Goal: Task Accomplishment & Management: Use online tool/utility

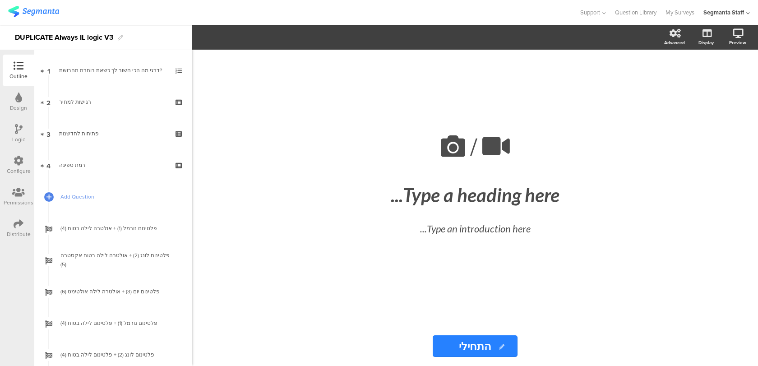
click at [23, 172] on div "Configure" at bounding box center [19, 171] width 24 height 8
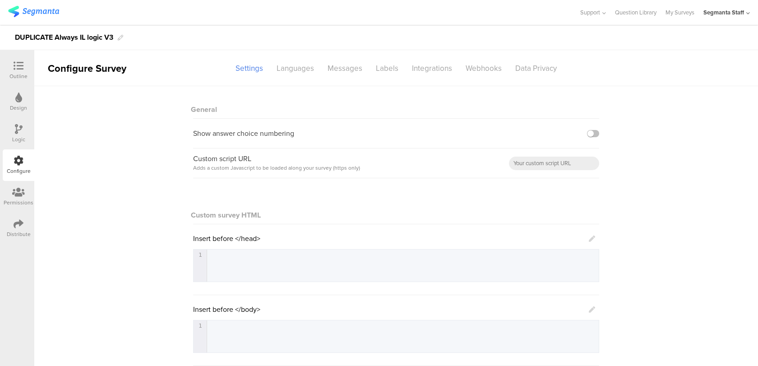
click at [24, 221] on div "Distribute" at bounding box center [19, 228] width 32 height 32
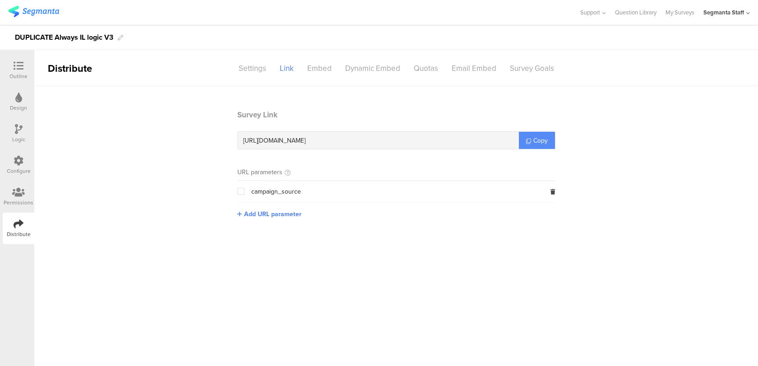
click at [535, 138] on span "Copy" at bounding box center [540, 140] width 14 height 9
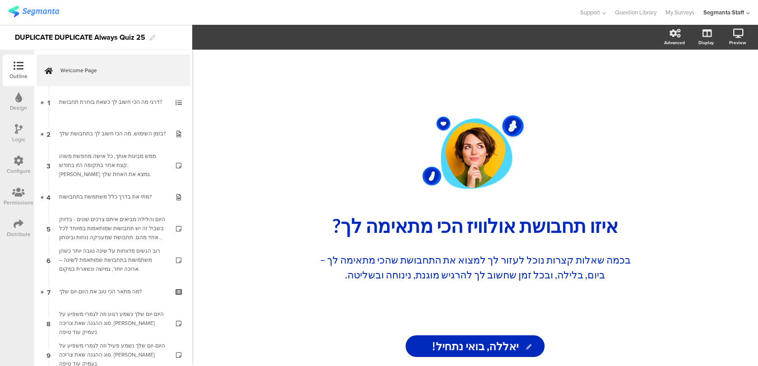
click at [25, 237] on div "Distribute" at bounding box center [19, 234] width 24 height 8
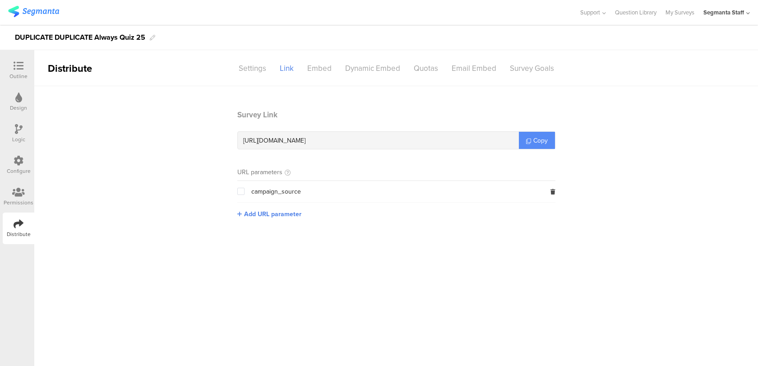
click at [536, 140] on span "Copy" at bounding box center [540, 140] width 14 height 9
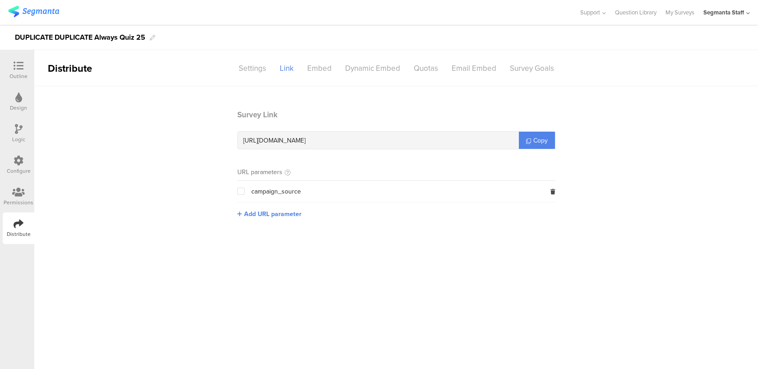
click at [18, 69] on icon at bounding box center [19, 66] width 10 height 10
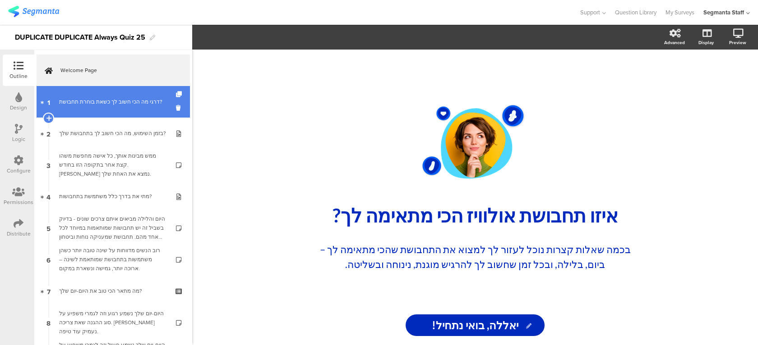
click at [130, 108] on link "1 דרגי מה הכי חשוב לך כשאת בוחרת תחבושת?" at bounding box center [113, 102] width 153 height 32
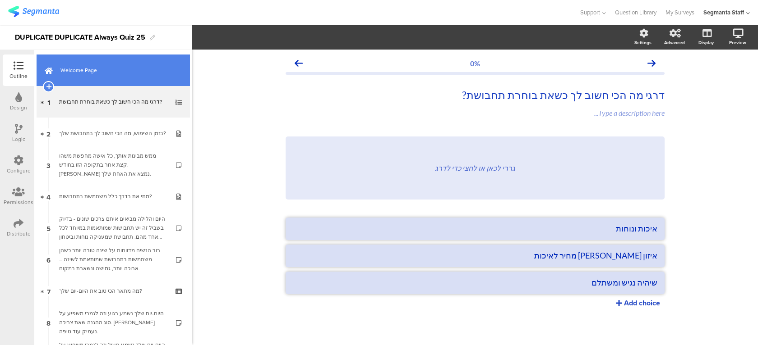
click at [138, 60] on link "Welcome Page" at bounding box center [113, 71] width 153 height 32
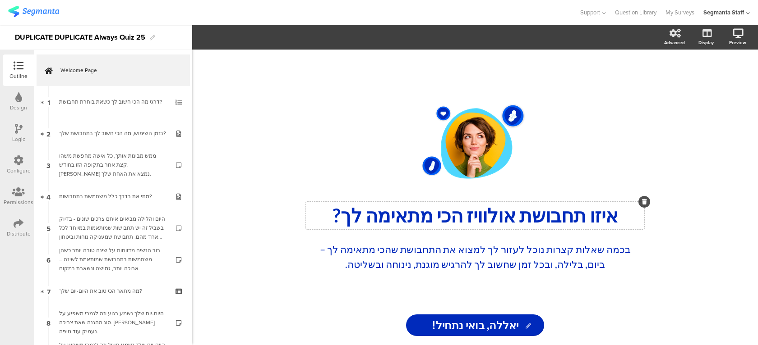
click at [511, 222] on div "איזו תחבושת אולוויז הכי מתאימה לך? איזו תחבושת אולוויז הכי מתאימה לך?" at bounding box center [475, 216] width 338 height 28
drag, startPoint x: 513, startPoint y: 218, endPoint x: 469, endPoint y: 218, distance: 43.7
click at [469, 218] on p "איזו תחבושת אולוויז הכי מתאימה לך?" at bounding box center [475, 215] width 334 height 23
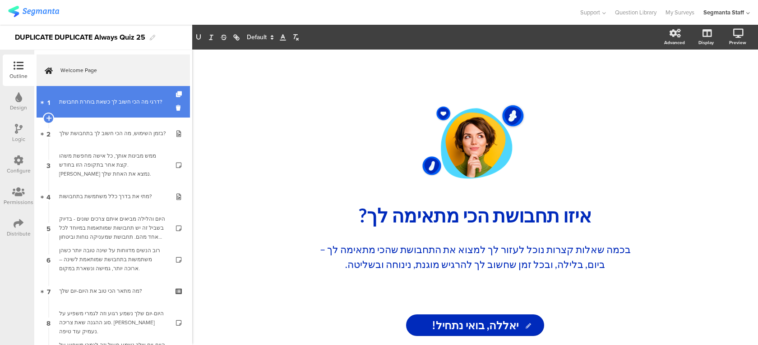
click at [97, 115] on link "1 דרגי מה הכי חשוב לך כשאת בוחרת תחבושת?" at bounding box center [113, 102] width 153 height 32
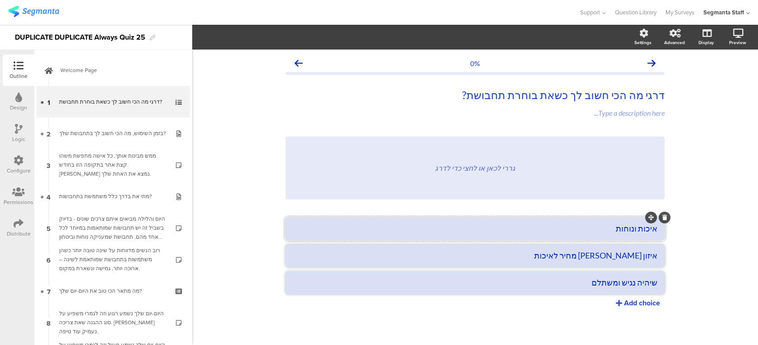
click at [612, 229] on textarea "איכות ונוחות" at bounding box center [475, 229] width 364 height 10
type textarea "איכות ונוחות מקסימלית"
click at [580, 257] on textarea "איזון [PERSON_NAME] מחיר לאיכות" at bounding box center [475, 256] width 364 height 10
click at [597, 253] on textarea "איזון בין מחיר לאיכות" at bounding box center [475, 256] width 364 height 10
drag, startPoint x: 576, startPoint y: 255, endPoint x: 662, endPoint y: 255, distance: 85.2
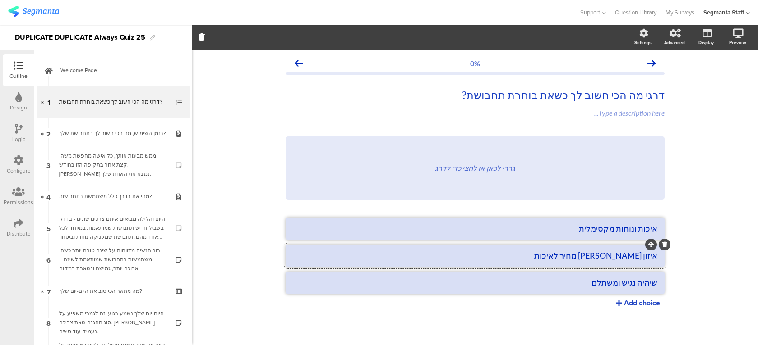
click at [662, 255] on li "איזון בין מחיר לאיכות" at bounding box center [474, 256] width 379 height 23
click at [627, 281] on textarea "שיהיה נגיש ומשתלם" at bounding box center [475, 283] width 364 height 10
drag, startPoint x: 655, startPoint y: 274, endPoint x: 648, endPoint y: 250, distance: 24.7
click at [648, 250] on ul "איכות ונוחות מקסימלית איזון בין מחיר לאיכות שיהיה נגיש ומשתלם" at bounding box center [474, 256] width 379 height 77
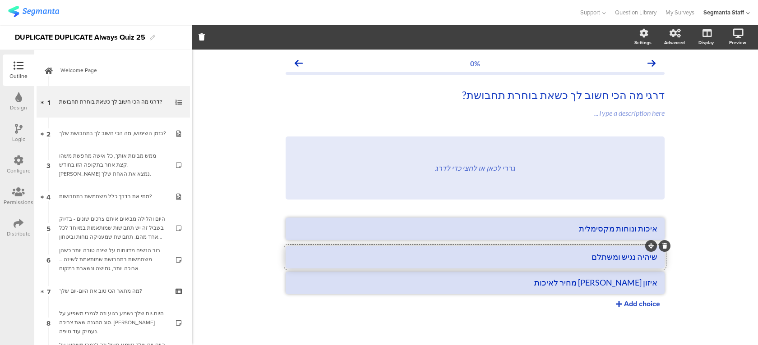
drag, startPoint x: 649, startPoint y: 273, endPoint x: 649, endPoint y: 247, distance: 25.7
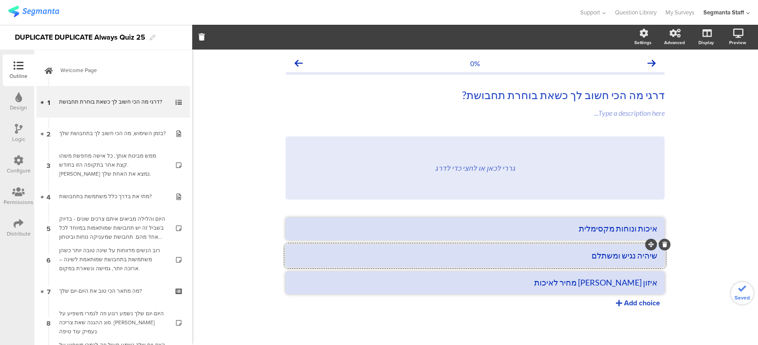
click at [636, 259] on textarea "שיהיה נגיש ומשתלם" at bounding box center [475, 256] width 364 height 10
drag, startPoint x: 634, startPoint y: 256, endPoint x: 662, endPoint y: 257, distance: 28.0
click at [662, 257] on li "שיהיה נגיש ומשתלם" at bounding box center [474, 256] width 379 height 23
type textarea "מחיר נגיש ומשתלם"
click at [627, 283] on textarea "איזון בין מחיר לאיכות" at bounding box center [475, 283] width 364 height 10
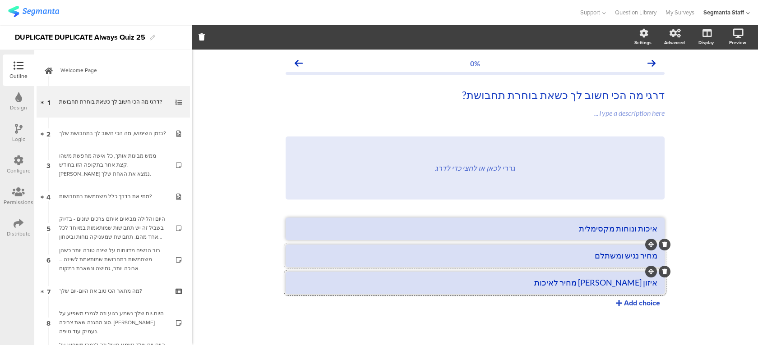
click at [549, 259] on textarea "מחיר נגיש ומשתלם" at bounding box center [475, 256] width 364 height 10
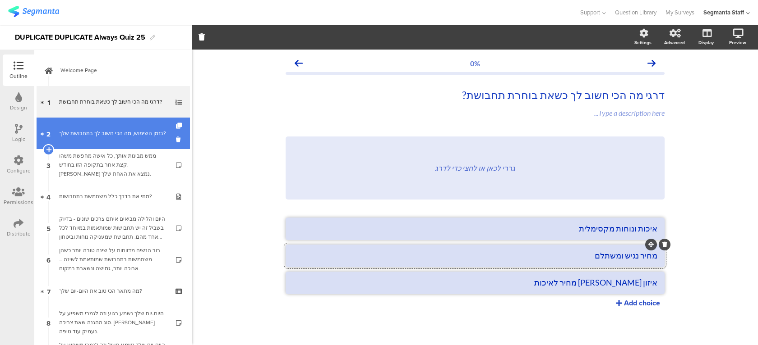
click at [109, 131] on div "בזמן השימוש, מה הכי חשוב לך בתחבושת שלך?" at bounding box center [113, 133] width 108 height 9
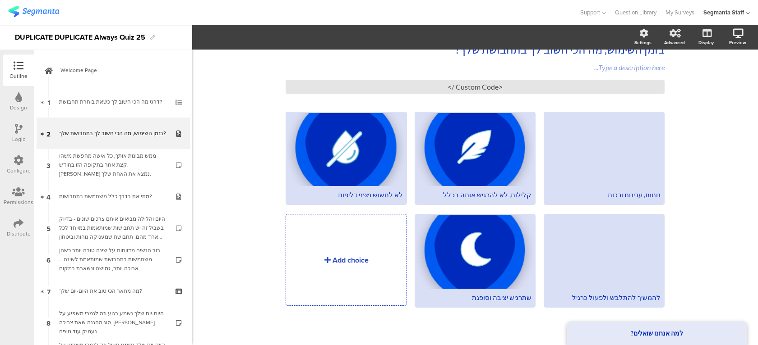
scroll to position [45, 0]
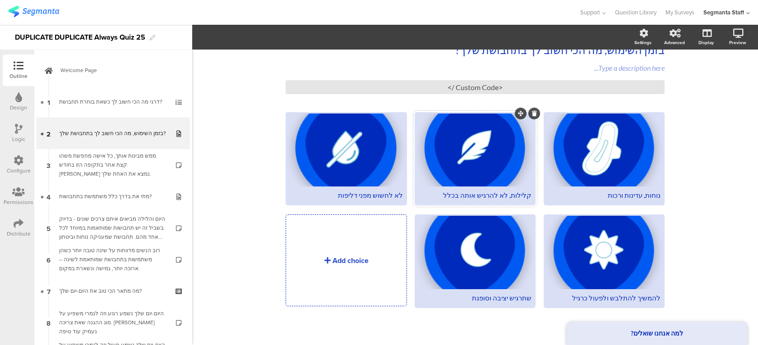
click at [465, 192] on div "קלילות, לא להרגיש אותה בכלל" at bounding box center [474, 195] width 113 height 9
drag, startPoint x: 440, startPoint y: 196, endPoint x: 528, endPoint y: 196, distance: 88.4
click at [528, 196] on div "קלילות, לא להרגיש אותה בכלל" at bounding box center [474, 195] width 113 height 9
drag, startPoint x: 355, startPoint y: 197, endPoint x: 399, endPoint y: 198, distance: 43.8
click at [399, 198] on div "לא לחשוש מפני דליפות" at bounding box center [345, 195] width 113 height 9
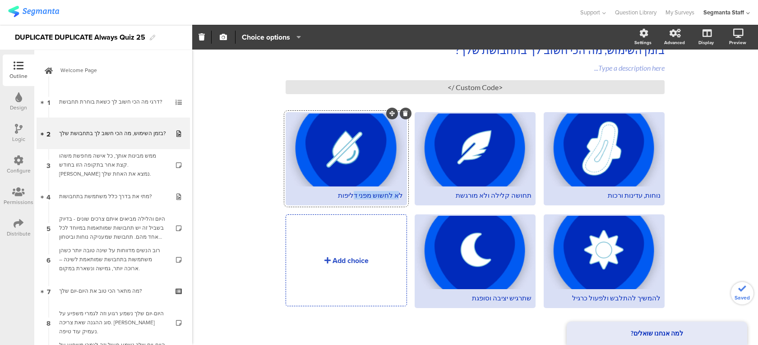
click at [372, 195] on div "לא לחשוש מפני דליפות" at bounding box center [345, 195] width 113 height 9
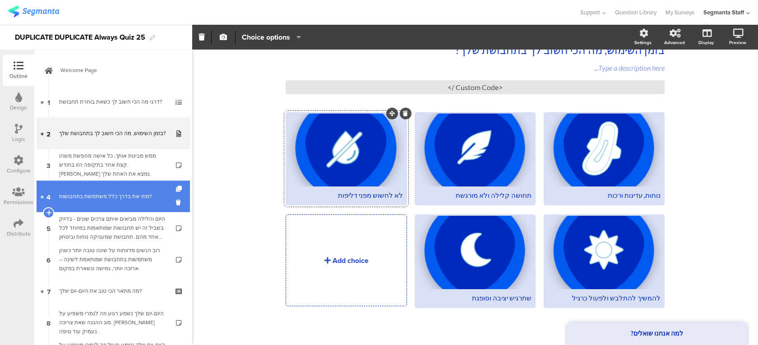
click at [124, 186] on link "4 מתי את בדרך כלל משתמשת בתחבושות?" at bounding box center [113, 197] width 153 height 32
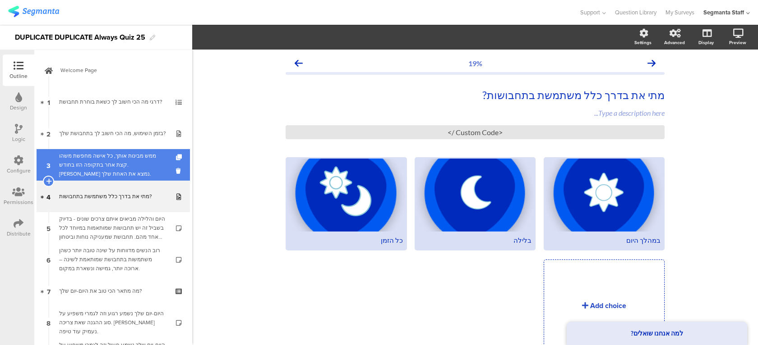
click at [128, 170] on div "ממש מבינות אותך, כל אישה מחפשת משהו קצת אחר בתקופה הזו בחודש. בואי נמצא את האחת…" at bounding box center [113, 165] width 108 height 27
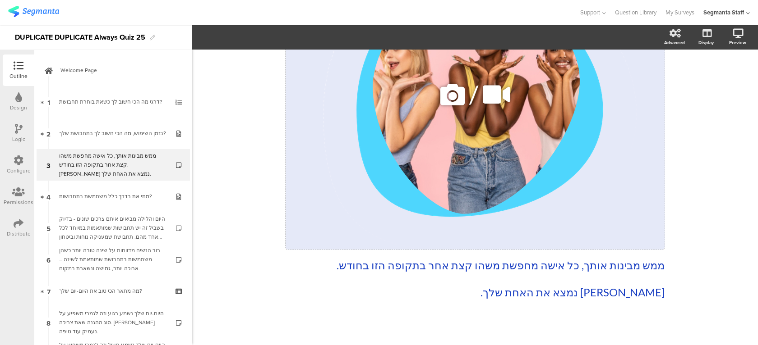
scroll to position [178, 0]
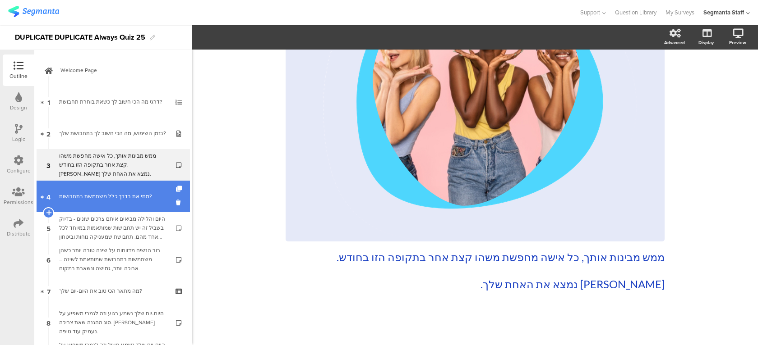
click at [116, 202] on link "4 מתי את בדרך כלל משתמשת בתחבושות?" at bounding box center [113, 197] width 153 height 32
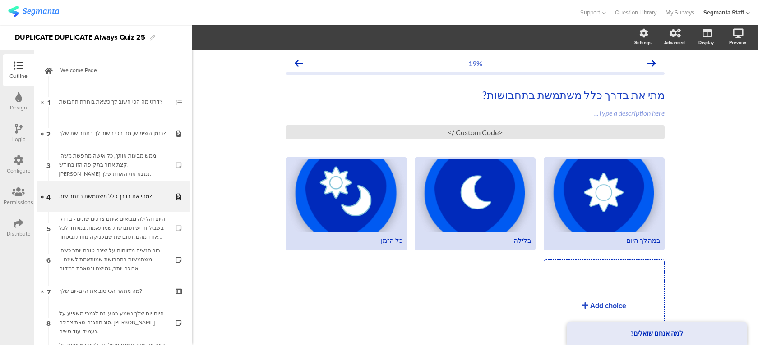
scroll to position [2, 0]
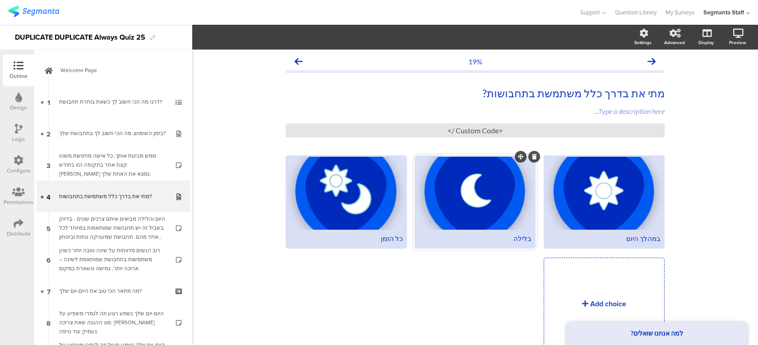
click at [514, 239] on div "בלילה" at bounding box center [474, 238] width 113 height 9
click at [383, 240] on div "כל הזמן" at bounding box center [345, 238] width 113 height 9
click at [289, 285] on div "במהלך היום בלילה בלבד" at bounding box center [471, 257] width 386 height 202
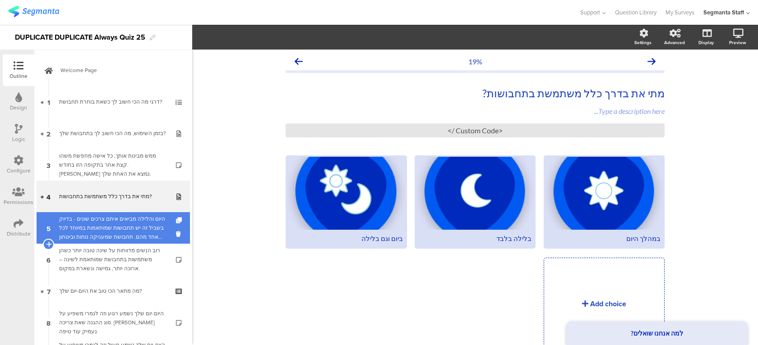
click at [120, 236] on div "היום והלילה מביאים איתם צרכים שונים - בדיוק בשביל זה יש תחבושות שמותאמות במיוחד…" at bounding box center [113, 228] width 108 height 27
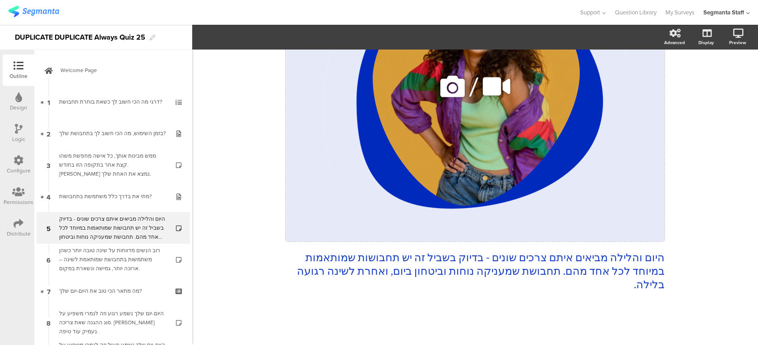
scroll to position [138, 0]
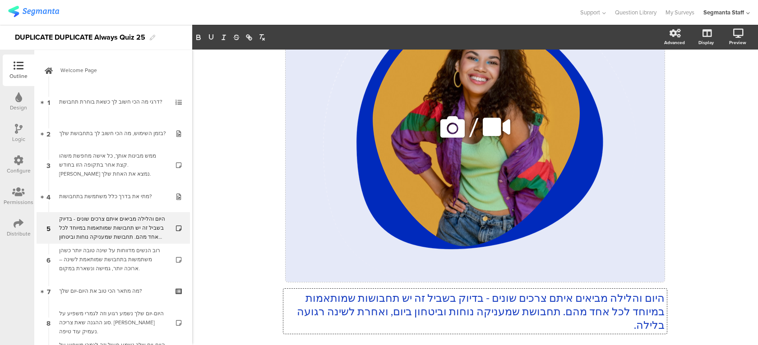
drag, startPoint x: 566, startPoint y: 271, endPoint x: 623, endPoint y: 273, distance: 56.4
click at [623, 273] on div "היום והלילה מביאים איתם צרכים שונים - בדיוק בשביל זה יש תחבושות שמותאמות במיוחד…" at bounding box center [474, 141] width 379 height 399
click at [629, 311] on p "היום והלילה מביאים איתם צרכים שונים - בדיוק בשביל זה יש תחבושות שמותאמות במיוחד…" at bounding box center [474, 311] width 379 height 41
drag, startPoint x: 606, startPoint y: 311, endPoint x: 567, endPoint y: 310, distance: 38.8
click at [567, 310] on p "היום והלילה מביאים איתם צרכים שונים - בדיוק בשביל זה יש תחבושות שמותאמות במיוחד…" at bounding box center [474, 311] width 379 height 41
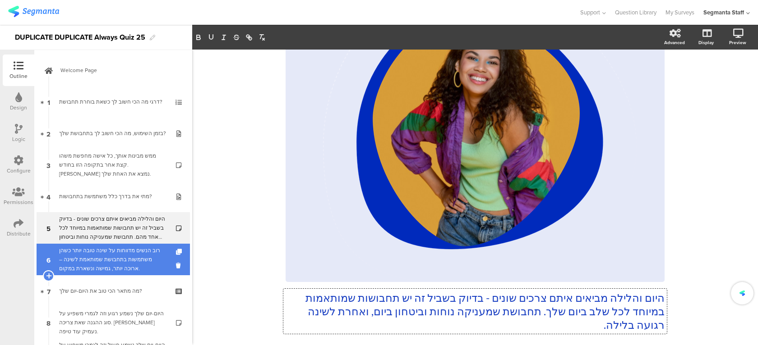
click at [189, 261] on link "6 רוב הנשים מדווחות על שינה טובה יותר כשהן משתמשות בתחבושת שמותאמת לשינה – ארוכ…" at bounding box center [113, 260] width 153 height 32
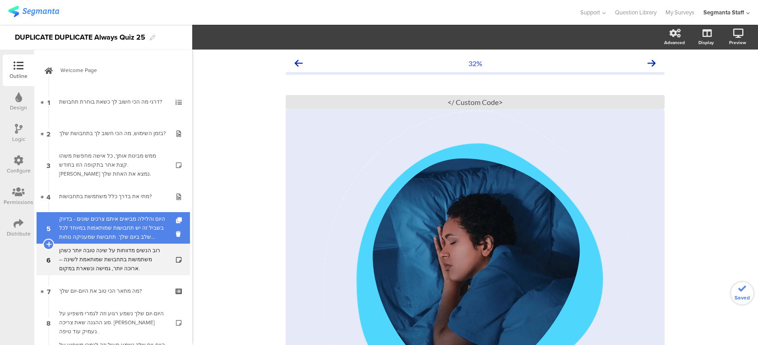
click at [149, 234] on div "היום והלילה מביאים איתם צרכים שונים - בדיוק בשביל זה יש תחבושות שמותאמות במיוחד…" at bounding box center [113, 228] width 108 height 27
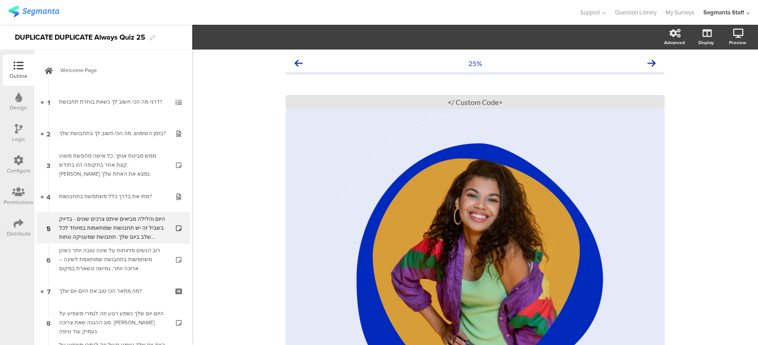
scroll to position [178, 0]
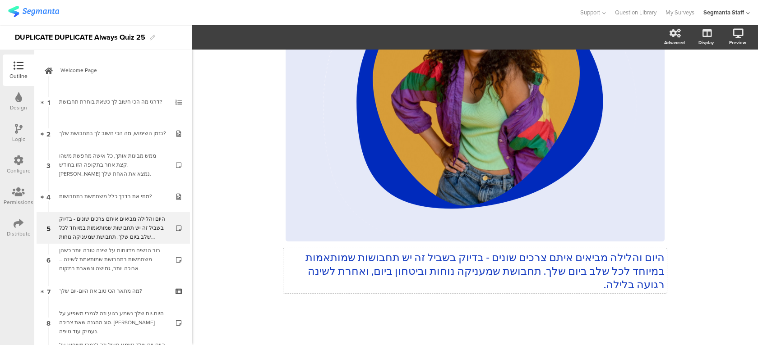
click at [524, 268] on div "היום והלילה מביאים איתם צרכים שונים - בדיוק בשביל זה יש תחבושות שמותאמות במיוחד…" at bounding box center [474, 100] width 379 height 399
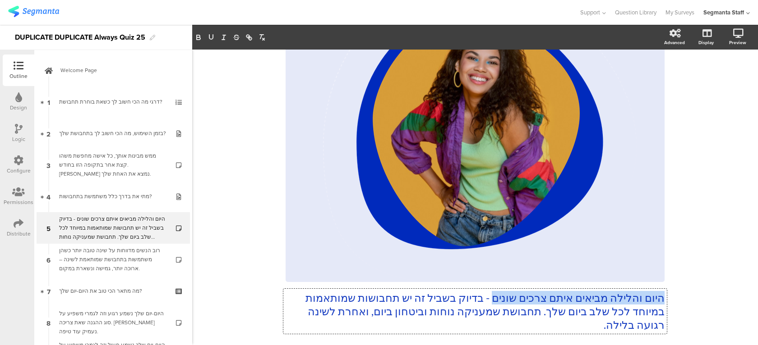
drag, startPoint x: 484, startPoint y: 299, endPoint x: 662, endPoint y: 300, distance: 177.7
click at [662, 300] on p "היום והלילה מביאים איתם צרכים שונים - בדיוק בשביל זה יש תחבושות שמותאמות במיוחד…" at bounding box center [474, 311] width 379 height 41
drag, startPoint x: 357, startPoint y: 313, endPoint x: 331, endPoint y: 315, distance: 26.3
click at [331, 315] on p "היום והלילה מביאים איתם צרכים שונים - בדיוק בשביל זה יש תחבושות שמותאמות במיוחד…" at bounding box center [474, 311] width 379 height 41
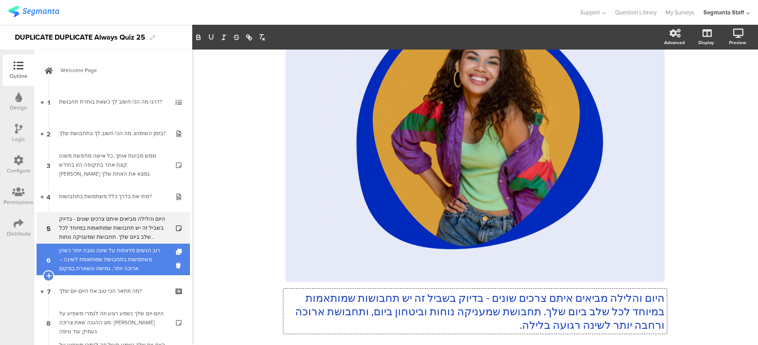
click at [136, 266] on div "רוב הנשים מדווחות על שינה טובה יותר כשהן משתמשות בתחבושת שמותאמת לשינה – ארוכה …" at bounding box center [113, 259] width 108 height 27
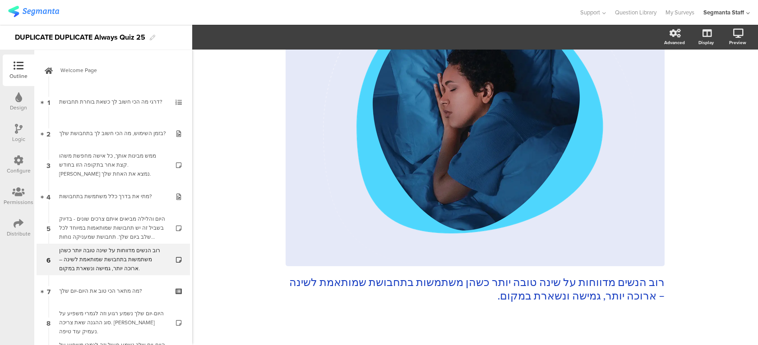
scroll to position [165, 0]
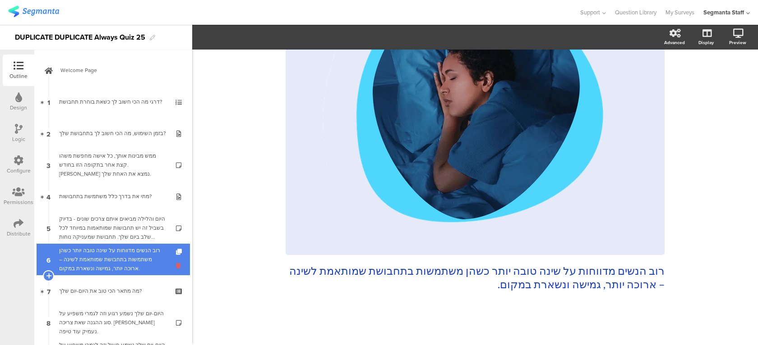
click at [177, 266] on icon at bounding box center [180, 266] width 8 height 9
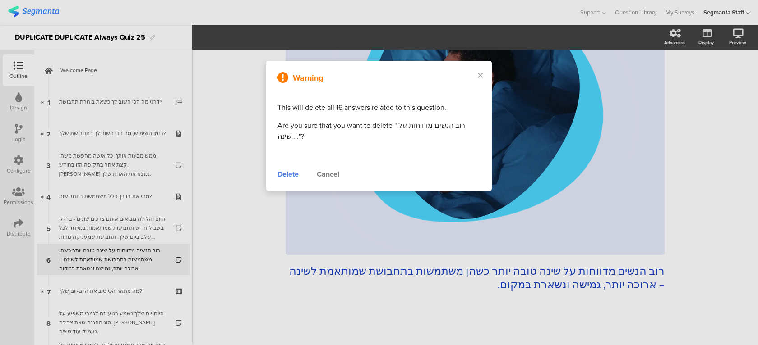
click at [289, 173] on div "Delete" at bounding box center [287, 174] width 21 height 11
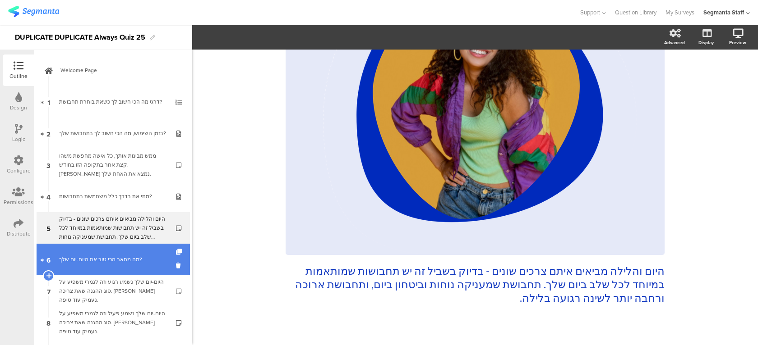
click at [116, 270] on link "6 מה מתאר הכי טוב את היום-יום שלך?" at bounding box center [113, 260] width 153 height 32
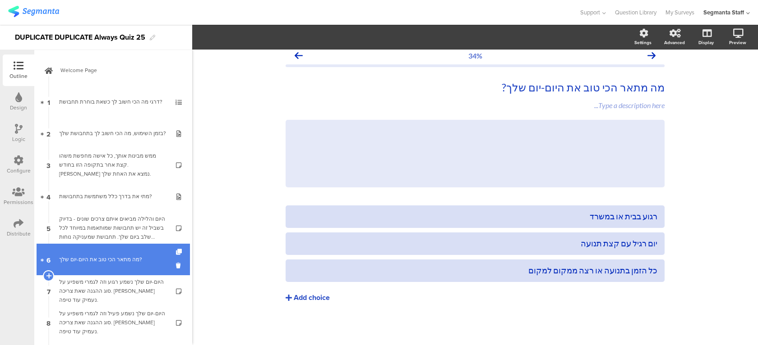
scroll to position [8, 0]
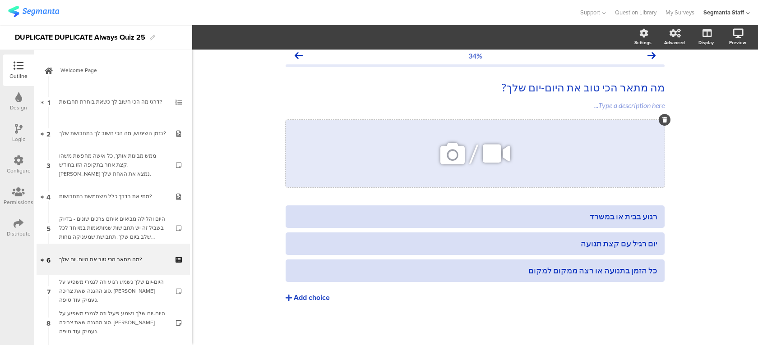
click at [664, 120] on icon at bounding box center [664, 119] width 5 height 5
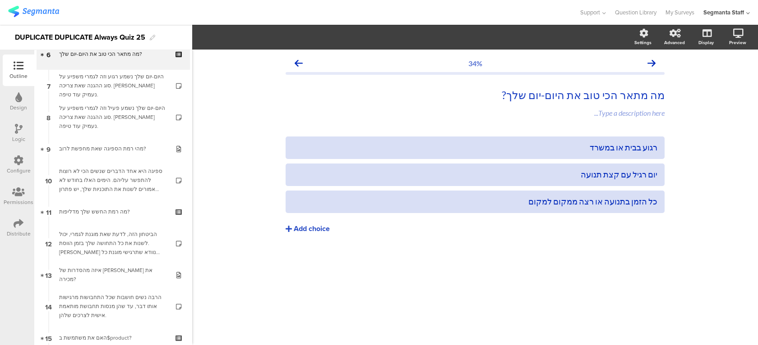
scroll to position [208, 0]
click at [500, 96] on div "מה מתאר הכי טוב את היום-יום שלך? מה מתאר הכי טוב את היום-יום שלך?" at bounding box center [474, 95] width 383 height 18
click at [496, 96] on p "מה מתאר הכי טוב את היום-יום שלך?" at bounding box center [474, 95] width 379 height 14
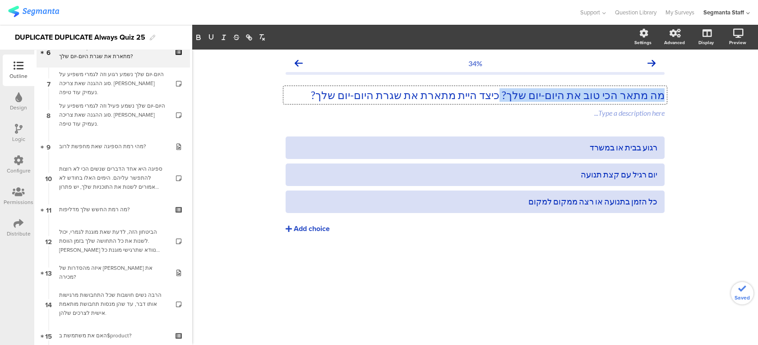
drag, startPoint x: 493, startPoint y: 96, endPoint x: 689, endPoint y: 95, distance: 195.7
click at [689, 95] on div "34% מה מתאר הכי טוב את היום-יום שלך? כיצד היית מתארת את שגרת היום-יום שלך? מה מ…" at bounding box center [474, 198] width 565 height 296
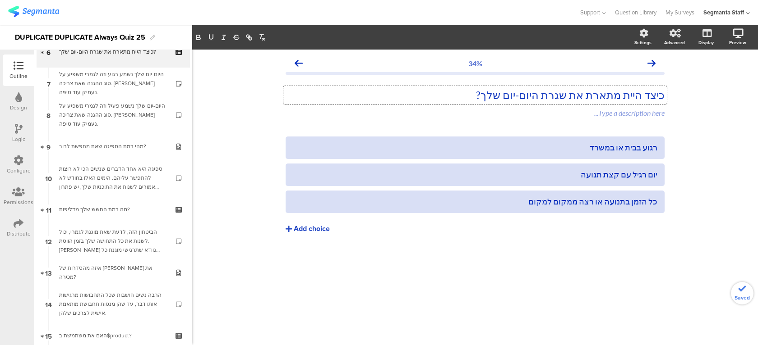
click at [575, 286] on div "34% כיצד היית מתארת את שגרת היום-יום שלך? כיצד היית מתארת את שגרת היום-יום שלך?…" at bounding box center [474, 198] width 565 height 296
click at [642, 150] on div "רגוע בבית או במשרד" at bounding box center [475, 147] width 364 height 10
click at [602, 147] on div "רגועה, בבית או במשרד" at bounding box center [475, 147] width 364 height 10
click at [554, 253] on div "רגועה, בבית או במשרד יום רגיל עם קצת תנועה כל הזמן בתנועה או רצה ממקום למקום" at bounding box center [474, 204] width 379 height 135
click at [620, 178] on div "יום רגיל עם קצת תנועה" at bounding box center [475, 175] width 364 height 10
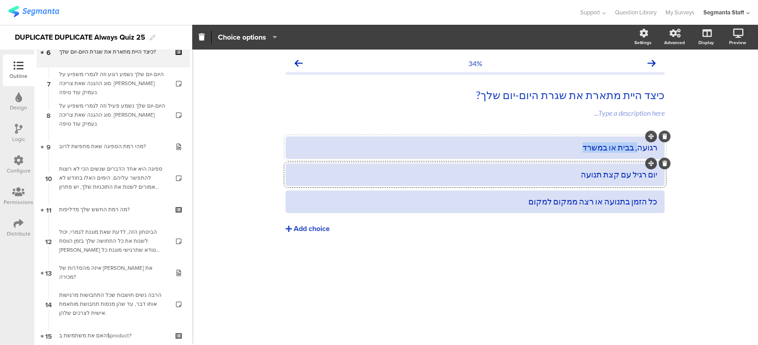
drag, startPoint x: 638, startPoint y: 147, endPoint x: 578, endPoint y: 146, distance: 59.5
click at [578, 146] on div "רגועה, בבית או במשרד" at bounding box center [475, 147] width 364 height 10
click at [602, 173] on div "יום רגיל עם קצת תנועה" at bounding box center [475, 175] width 364 height 10
click at [603, 203] on div "כל הזמן בתנועה או רצה ממקום למקום" at bounding box center [475, 202] width 364 height 10
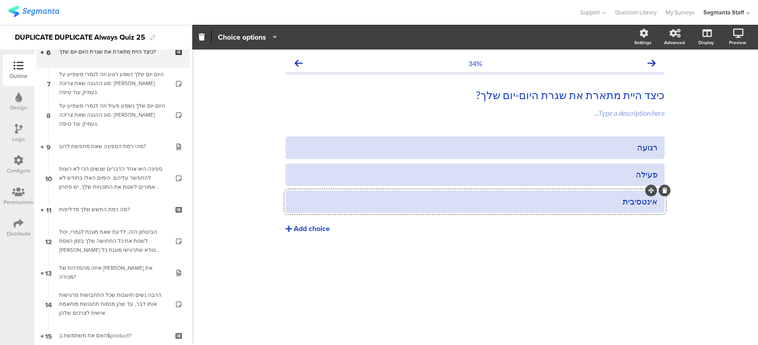
click at [640, 201] on div "אינטסיבית" at bounding box center [475, 202] width 364 height 10
click at [616, 207] on div "אינטסיבית" at bounding box center [475, 202] width 364 height 10
click at [597, 206] on div "אינטנסיבית" at bounding box center [475, 202] width 364 height 10
click at [549, 295] on div "34% כיצד היית מתארת את שגרת היום-יום שלך? כיצד היית מתארת את שגרת היום-יום שלך?…" at bounding box center [474, 198] width 565 height 296
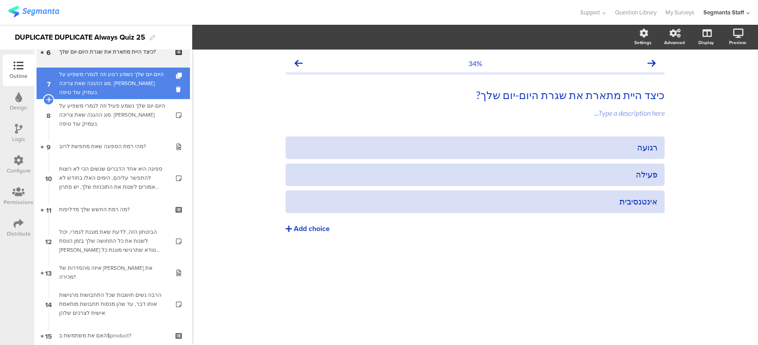
click at [112, 83] on div "היום-יום שלך נשמע רגוע וזה לגמרי משפיע על סוג ההגנה שאת צריכה. בואי נעמיק עוד ט…" at bounding box center [113, 83] width 108 height 27
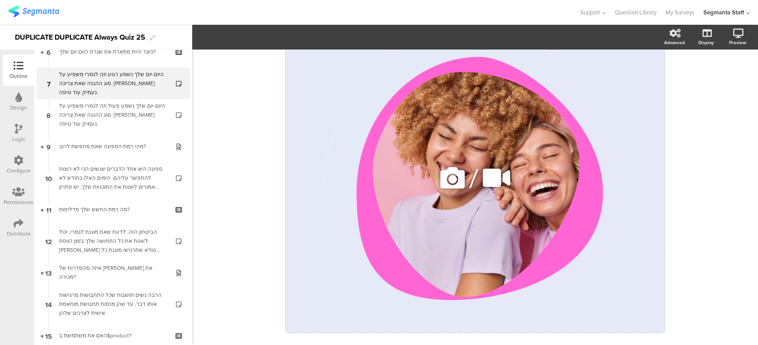
scroll to position [178, 0]
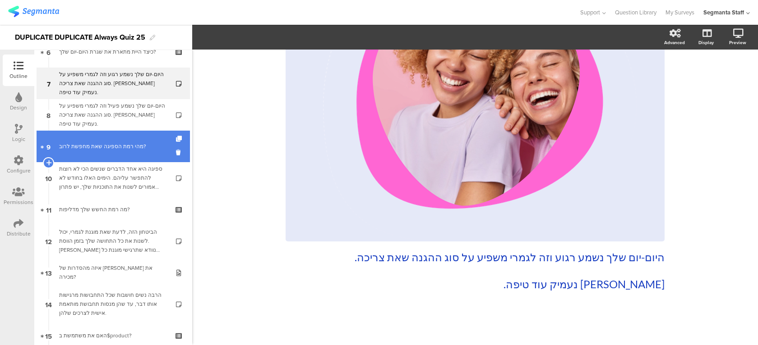
click at [137, 148] on div "מהי רמת הספיגה שאת מחפשת לרוב?" at bounding box center [113, 146] width 108 height 9
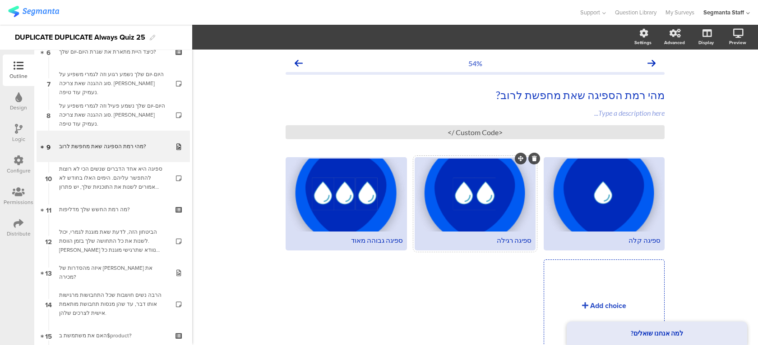
click at [496, 241] on div "ספיגה רגילה" at bounding box center [474, 240] width 113 height 9
click at [381, 179] on div at bounding box center [346, 195] width 118 height 73
click at [596, 302] on div "Add choice" at bounding box center [608, 306] width 36 height 10
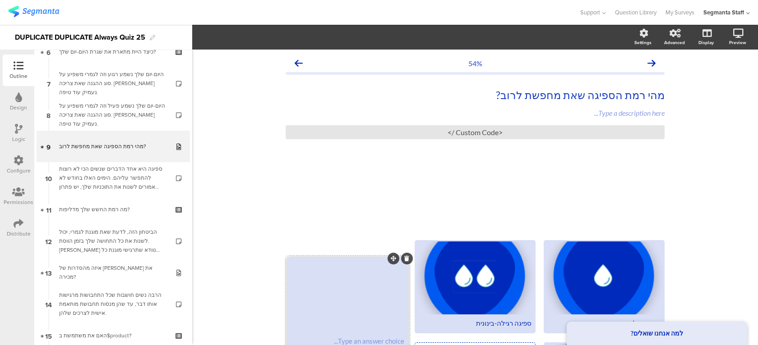
drag, startPoint x: 651, startPoint y: 260, endPoint x: 394, endPoint y: 257, distance: 256.6
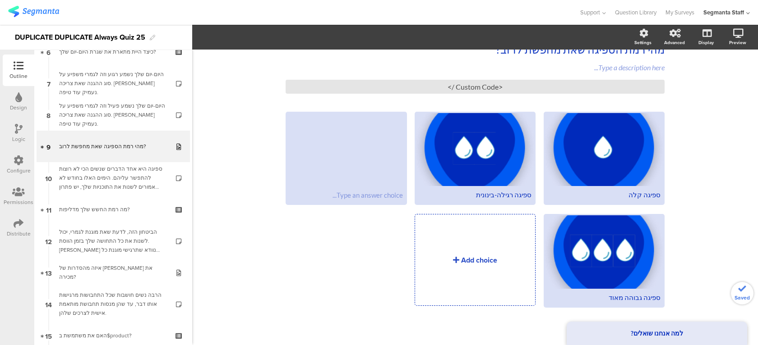
scroll to position [46, 0]
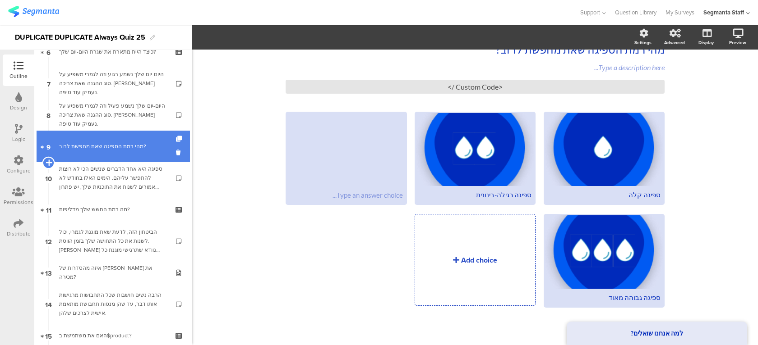
click at [48, 160] on icon at bounding box center [49, 163] width 6 height 8
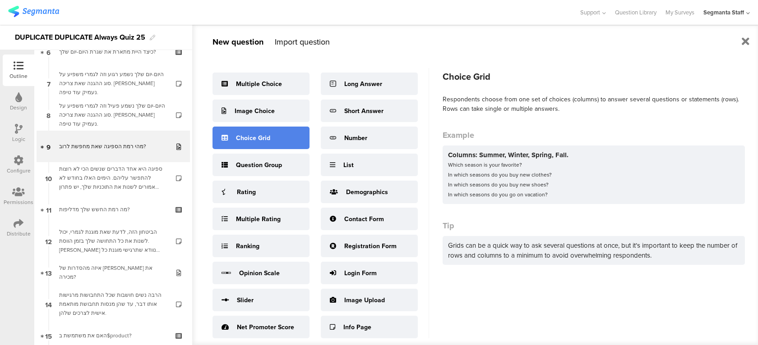
scroll to position [12, 0]
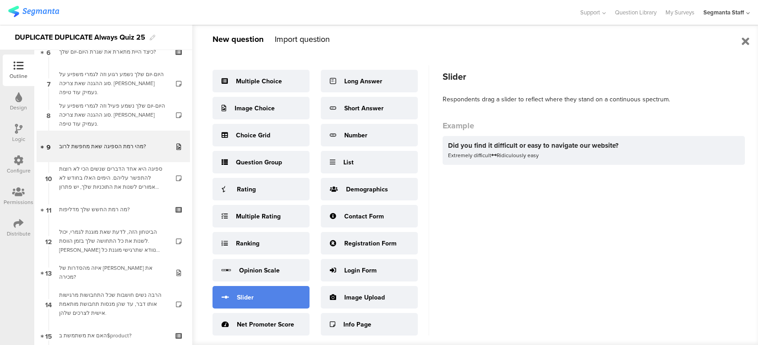
click at [262, 299] on div "Slider" at bounding box center [260, 297] width 97 height 23
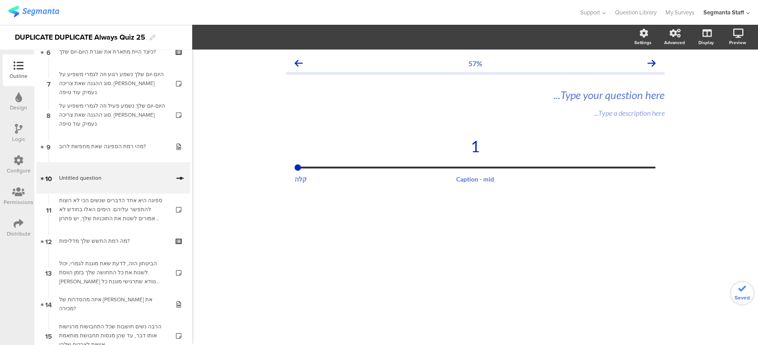
click at [573, 226] on div "57% Type your question here... Type a description here... 1 Caption - mid קלה" at bounding box center [474, 198] width 565 height 296
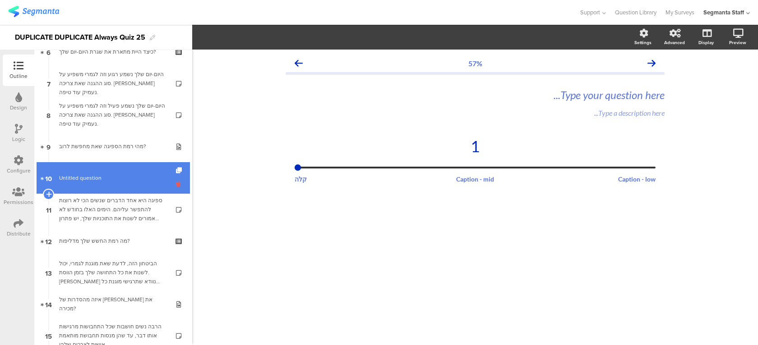
click at [180, 184] on icon at bounding box center [180, 184] width 8 height 9
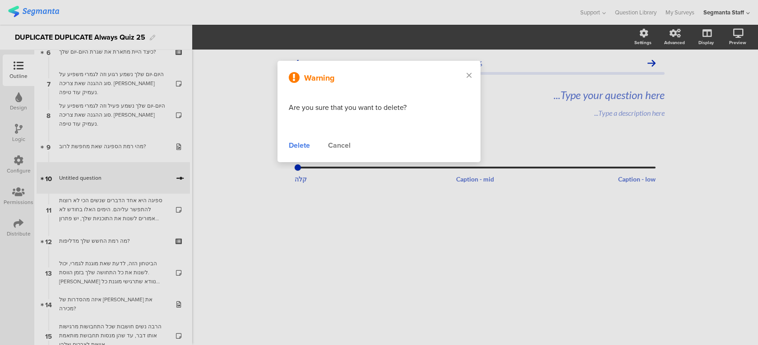
click at [351, 145] on div "Delete Cancel" at bounding box center [379, 145] width 180 height 11
click at [342, 147] on div "Cancel" at bounding box center [339, 145] width 23 height 11
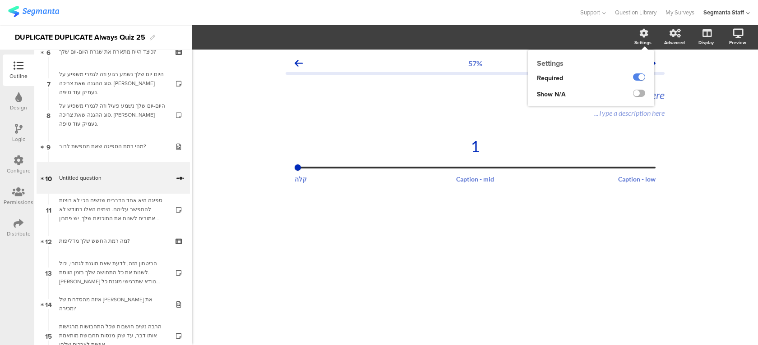
click at [640, 95] on label at bounding box center [639, 93] width 12 height 7
click at [0, 0] on input "checkbox" at bounding box center [0, 0] width 0 height 0
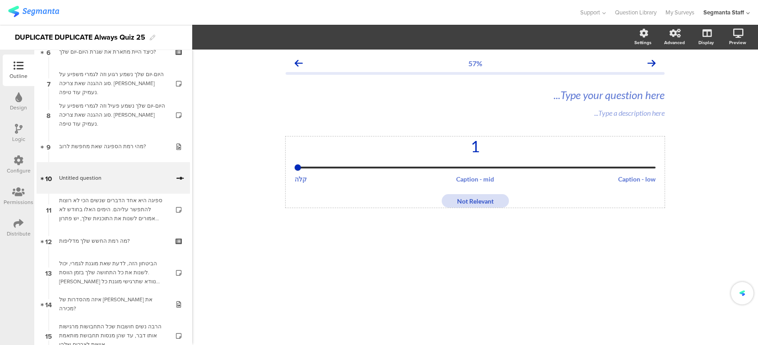
click at [484, 201] on textarea "Not Relevant" at bounding box center [474, 202] width 67 height 8
drag, startPoint x: 494, startPoint y: 201, endPoint x: 445, endPoint y: 202, distance: 49.2
click at [445, 202] on textarea "Not Relevant" at bounding box center [474, 202] width 67 height 8
type textarea "ח"
type textarea "משתנה"
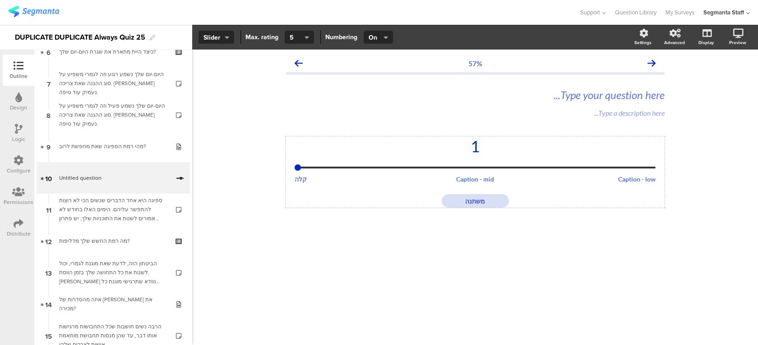
click at [636, 184] on div "1 Caption - low Caption - mid קלה משתנה" at bounding box center [474, 172] width 361 height 71
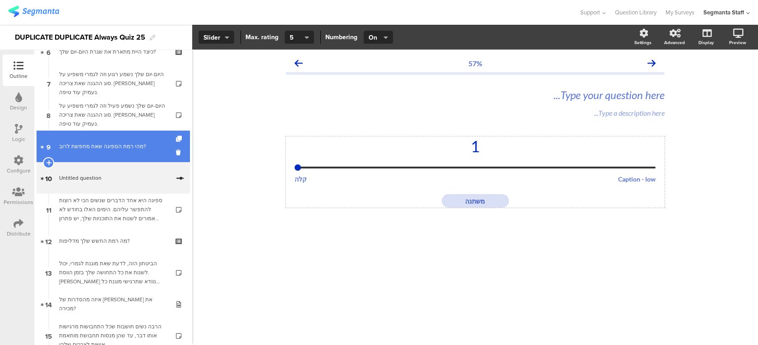
click at [134, 151] on div "מהי רמת הספיגה שאת מחפשת לרוב?" at bounding box center [113, 146] width 108 height 9
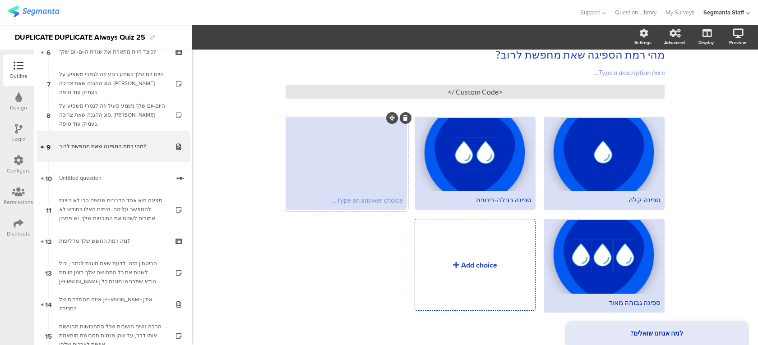
scroll to position [46, 0]
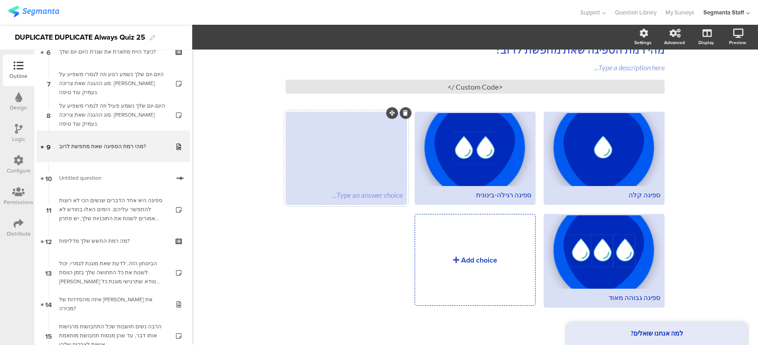
click at [403, 110] on icon at bounding box center [405, 112] width 5 height 5
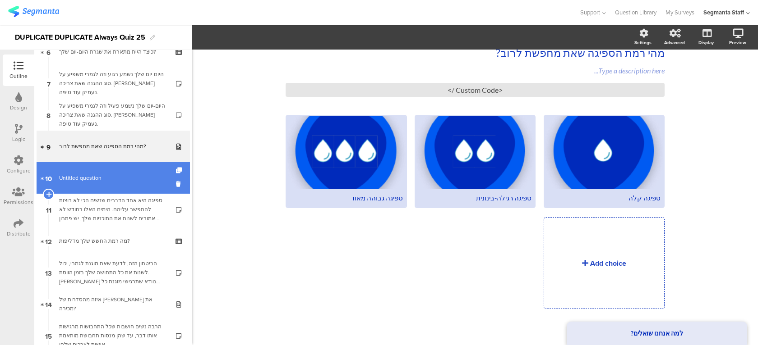
click at [130, 176] on span "Untitled question" at bounding box center [114, 178] width 110 height 9
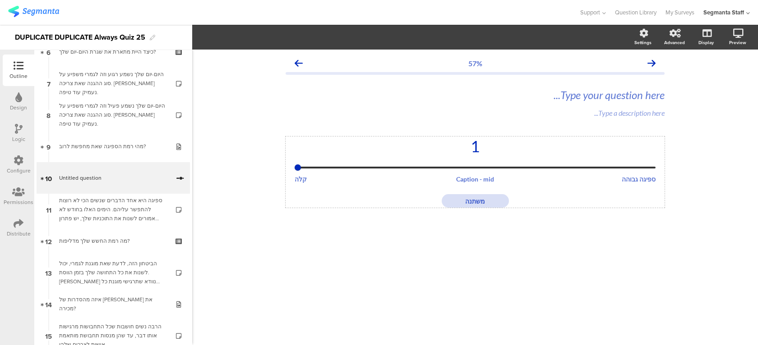
click at [306, 181] on div "קלה" at bounding box center [320, 179] width 53 height 8
click at [476, 179] on div "ספיגה בינונית" at bounding box center [475, 179] width 53 height 8
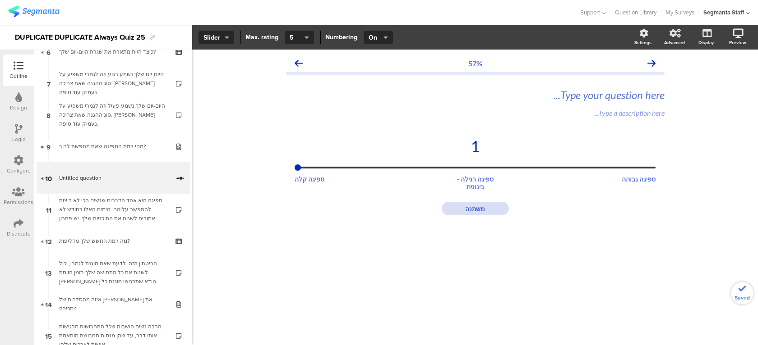
click at [447, 260] on div "57% Type your question here... Type a description here... 1 ספיגה גבוהה ספיגה ר…" at bounding box center [474, 198] width 565 height 296
click at [470, 211] on textarea "משתנה" at bounding box center [474, 209] width 67 height 8
click at [461, 210] on textarea "משתנה" at bounding box center [474, 209] width 67 height 8
type textarea "משתנה בהתאם ליום"
click at [501, 275] on div "57% Type your question here... Type a description here... 1 ספיגה גבוהה ספיגה ר…" at bounding box center [474, 198] width 565 height 296
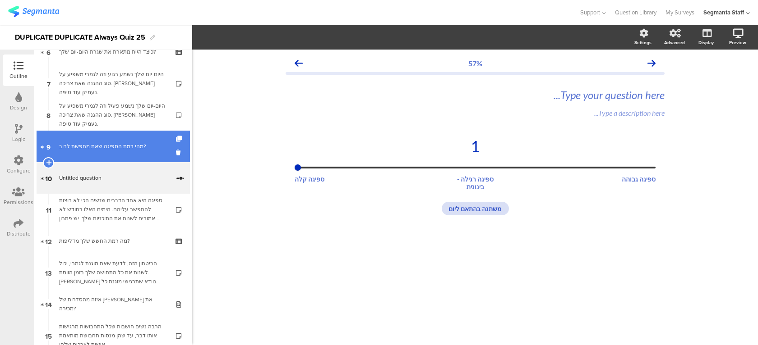
click at [136, 151] on link "9 מהי רמת הספיגה שאת מחפשת לרוב?" at bounding box center [113, 147] width 153 height 32
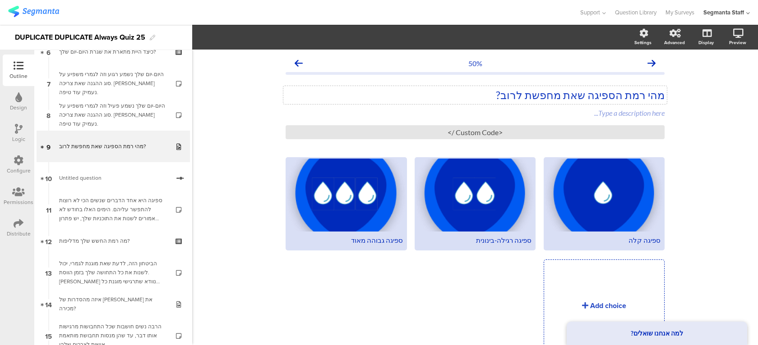
click at [643, 94] on div "מהי רמת הספיגה שאת מחפשת לרוב? מהי רמת הספיגה שאת מחפשת לרוב?" at bounding box center [474, 95] width 383 height 18
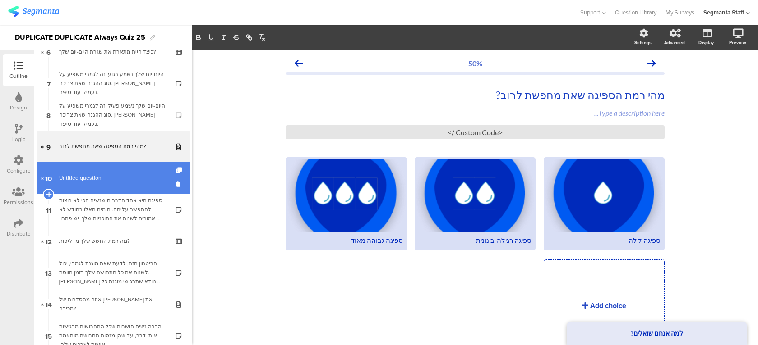
click at [134, 175] on span "Untitled question" at bounding box center [114, 178] width 110 height 9
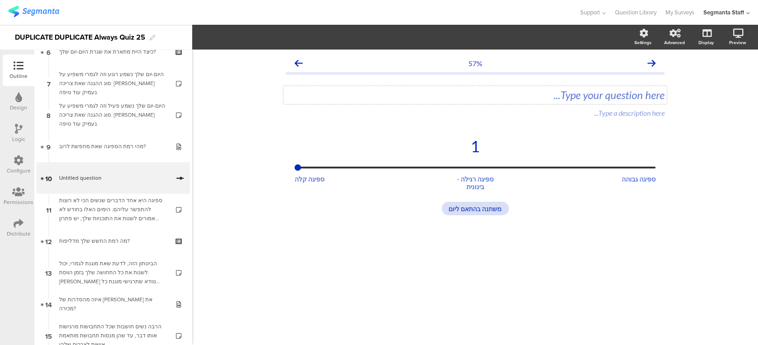
click at [591, 98] on div "Type your question here..." at bounding box center [474, 95] width 383 height 18
click at [508, 279] on div "57% Type your question here... מהי רמת הספיגה שאת מחפשת בתחבושת שלך? Type a des…" at bounding box center [474, 198] width 565 height 296
click at [648, 177] on div "ספיגה גבוהה" at bounding box center [628, 182] width 53 height 15
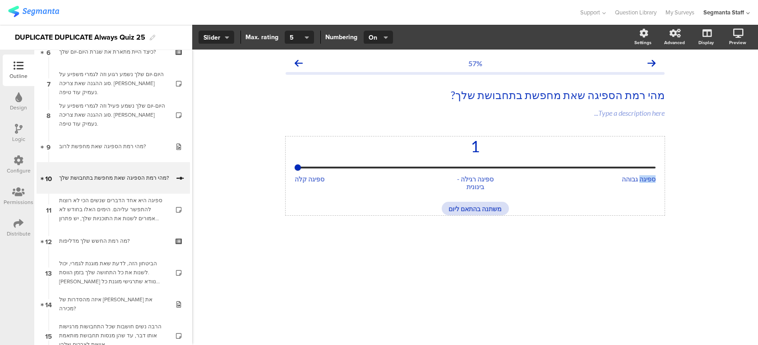
drag, startPoint x: 637, startPoint y: 179, endPoint x: 657, endPoint y: 178, distance: 20.8
click at [657, 179] on div "1 ספיגה גבוהה ספיגה רגילה - בינונית ספיגה קלה משתנה בהתאם ליום" at bounding box center [474, 176] width 379 height 79
click at [474, 178] on div "ספיגה רגילה - בינונית" at bounding box center [475, 182] width 53 height 15
click at [308, 179] on div "ספיגה קלה" at bounding box center [320, 179] width 53 height 8
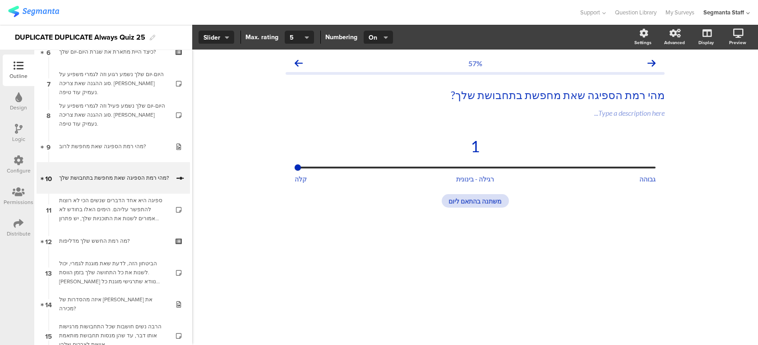
click at [491, 264] on div "57% מהי רמת הספיגה שאת מחפשת בתחבושת שלך? מהי רמת הספיגה שאת מחפשת בתחבושת שלך?…" at bounding box center [474, 198] width 565 height 296
click at [420, 156] on div "1" at bounding box center [474, 153] width 361 height 32
click at [229, 40] on button "Slider" at bounding box center [216, 38] width 36 height 14
click at [386, 37] on icon "button" at bounding box center [385, 37] width 5 height 7
click at [308, 38] on button "5" at bounding box center [299, 38] width 29 height 14
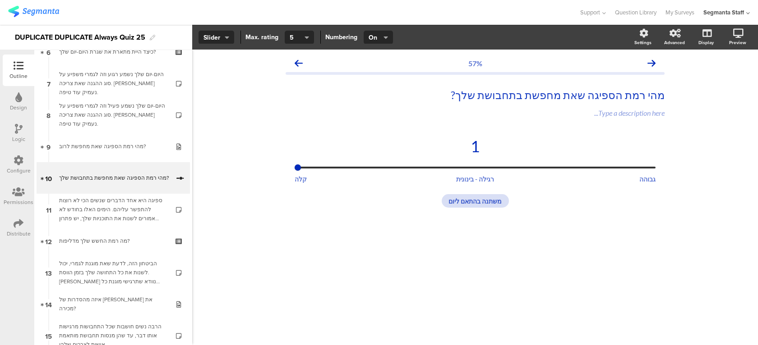
click at [532, 260] on div "57% מהי רמת הספיגה שאת מחפשת בתחבושת שלך? מהי רמת הספיגה שאת מחפשת בתחבושת שלך?…" at bounding box center [474, 198] width 565 height 296
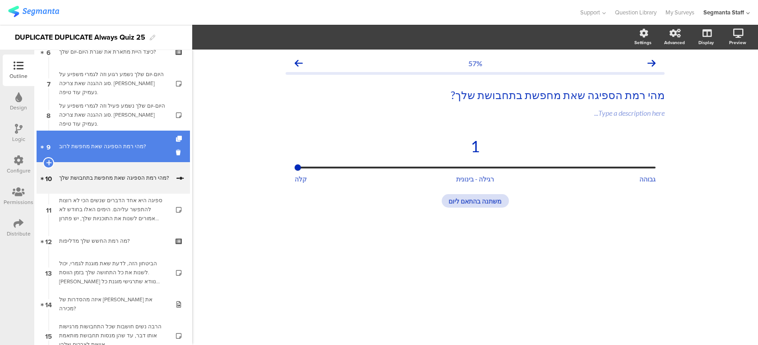
click at [149, 159] on link "9 מהי רמת הספיגה שאת מחפשת לרוב?" at bounding box center [113, 147] width 153 height 32
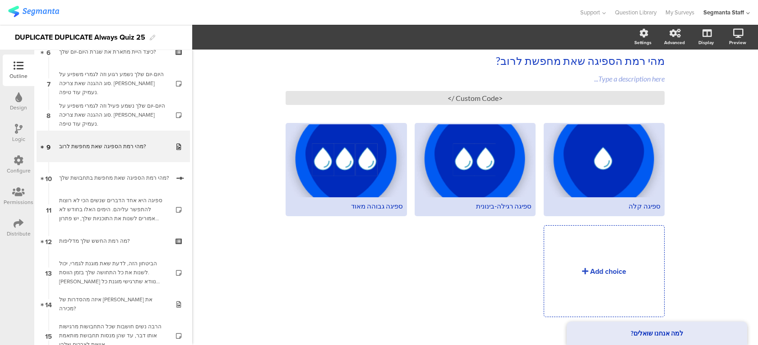
scroll to position [39, 0]
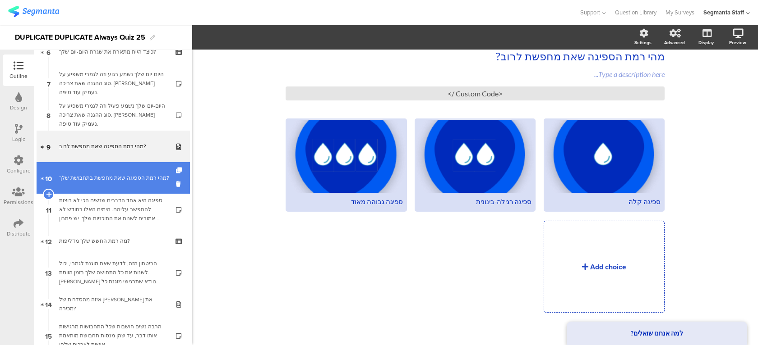
click at [124, 174] on div "מהי רמת הספיגה שאת מחפשת בתחבושת שלך?" at bounding box center [114, 178] width 110 height 9
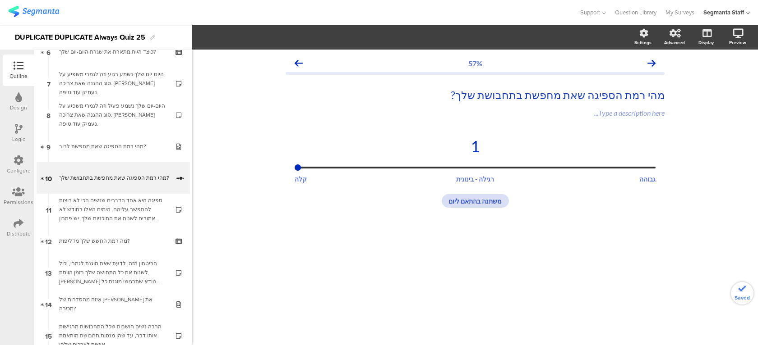
click at [118, 206] on div "ספיגה היא אחד הדברים שנשים הכי לא רוצות להתפשר עליהם. הימים האלו בחודש לא אמורי…" at bounding box center [113, 209] width 108 height 27
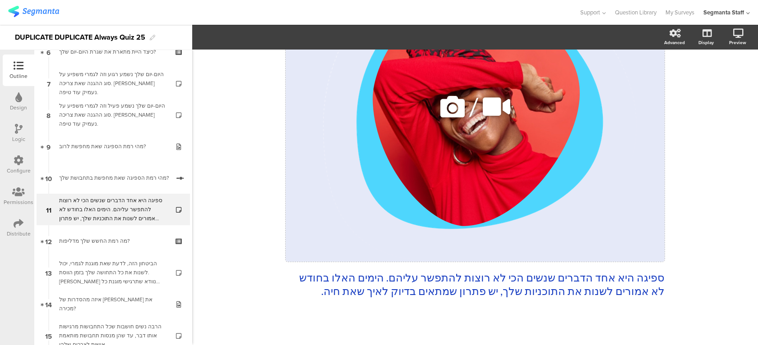
scroll to position [165, 0]
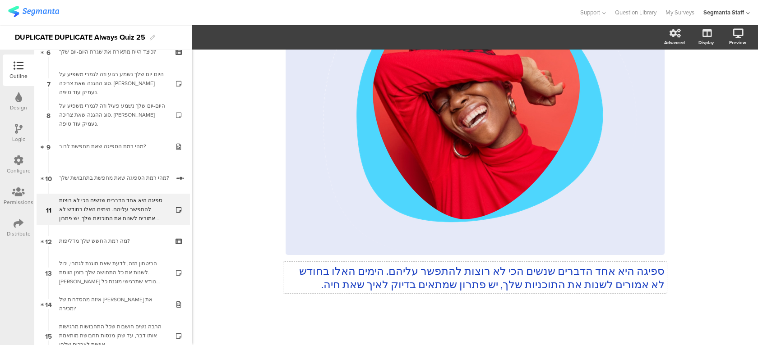
click at [405, 279] on p "ספיגה היא אחד הדברים שנשים הכי לא רוצות להתפשר עליהם. הימים האלו בחודש לא אמורי…" at bounding box center [474, 277] width 379 height 27
click at [498, 276] on p "ספיגה היא אחד הדברים שנשים הכי לא רוצות להתפשר עליהם. הימים האלו בחודש לא אמורי…" at bounding box center [474, 277] width 379 height 27
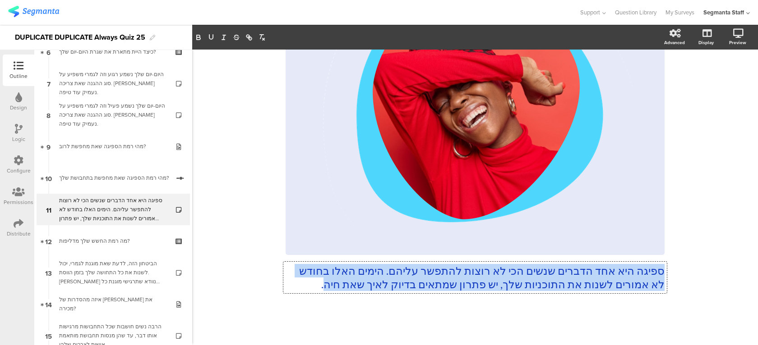
drag, startPoint x: 317, startPoint y: 284, endPoint x: 684, endPoint y: 267, distance: 367.9
click at [684, 267] on div "63% ספיגה היא אחד הדברים שנשים הכי לא רוצות להתפשר עליהם. הימים האלו בחודש לא א…" at bounding box center [474, 115] width 565 height 460
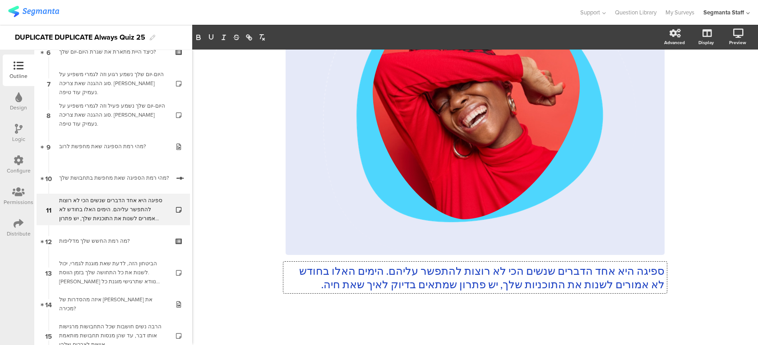
click at [588, 274] on p "ספיגה היא אחד הדברים שנשים הכי לא רוצות להתפשר עליהם. הימים האלו בחודש לא אמורי…" at bounding box center [474, 277] width 379 height 27
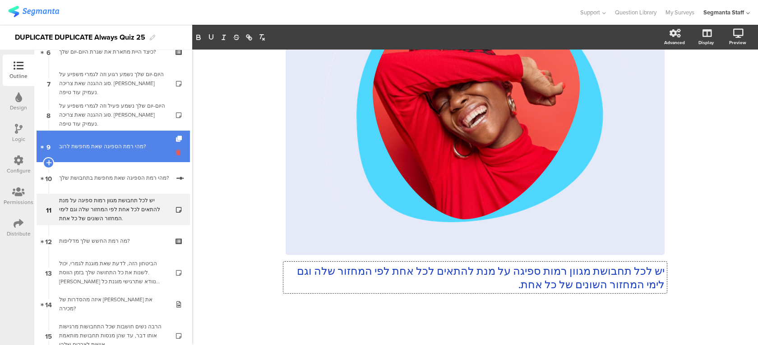
click at [176, 154] on icon at bounding box center [180, 152] width 8 height 9
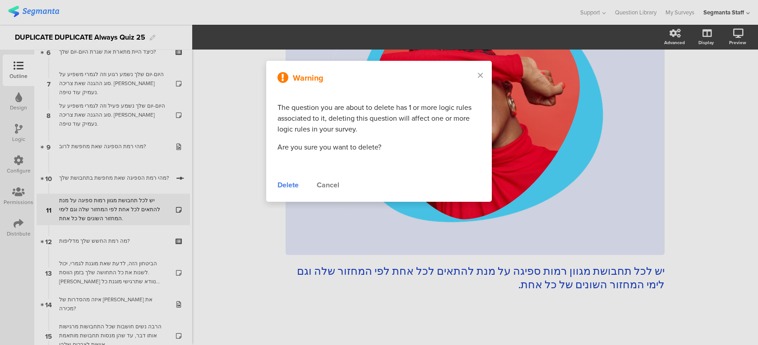
click at [291, 186] on div "Delete" at bounding box center [287, 185] width 21 height 11
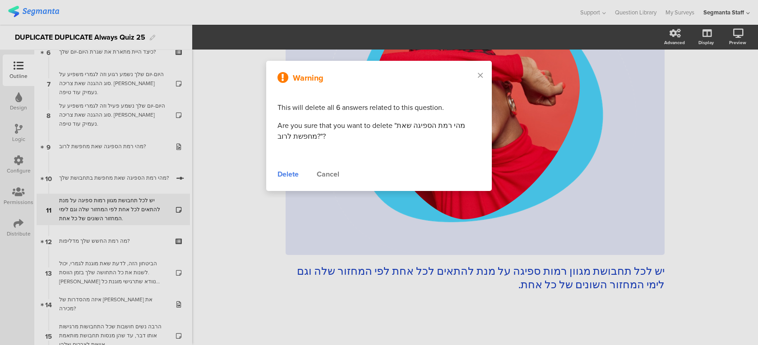
click at [289, 177] on div "Delete" at bounding box center [287, 174] width 21 height 11
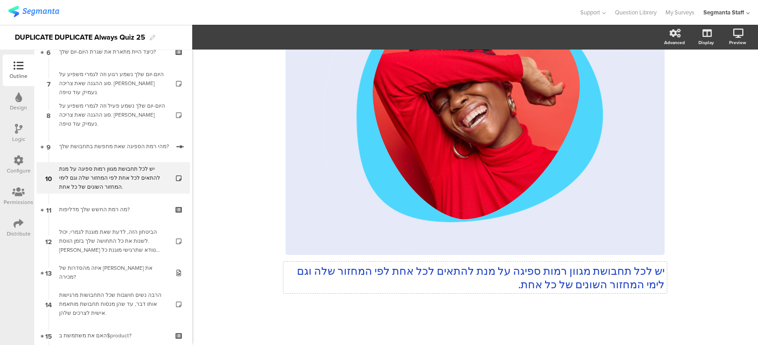
click at [638, 269] on div "יש לכל תחבושת מגוון רמות ספיגה על מנת להתאים לכל אחת לפי המחזור שלה וגם לימי המ…" at bounding box center [474, 108] width 379 height 386
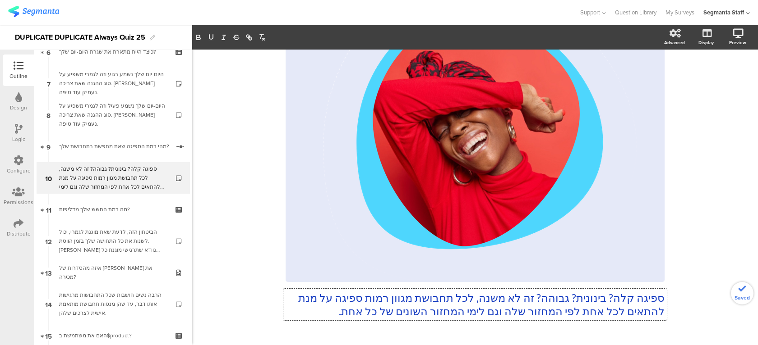
click at [451, 297] on p "ספיגה קלה? בינונית? גבוהה? זה לא משנה, לכל תחבושת מגוון רמות ספיגה על מנת להתאי…" at bounding box center [474, 304] width 379 height 27
click at [473, 299] on p "ספיגה קלה? בינונית? גבוהה? זה לא משנה, לכל תחבושת מגוון רמות ספיגה על מנת להתאי…" at bounding box center [474, 304] width 379 height 27
click at [414, 301] on p "ספיגה קלה? בינונית? גבוהה? זה לא משנה. לכל תחבושת מגוון רמות ספיגה על מנת להתאי…" at bounding box center [474, 304] width 379 height 27
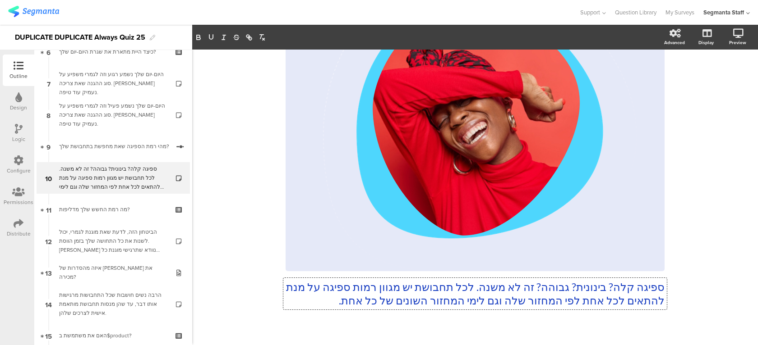
click at [632, 299] on p "ספיגה קלה? בינונית? גבוהה? זה לא משנה. לכל תחבושת יש מגוון רמות ספיגה על מנת לה…" at bounding box center [474, 293] width 379 height 27
click at [478, 302] on p "ספיגה קלה? בינונית? גבוהה? זה לא משנה. לכל תחבושת יש מגוון רמות ספיגה על מנת שת…" at bounding box center [474, 293] width 379 height 27
drag, startPoint x: 462, startPoint y: 301, endPoint x: 473, endPoint y: 301, distance: 11.7
click at [473, 301] on p "ספיגה קלה? בינונית? גבוהה? זה לא משנה. לכל תחבושת יש מגוון רמות ספיגה על מנת שת…" at bounding box center [474, 293] width 379 height 27
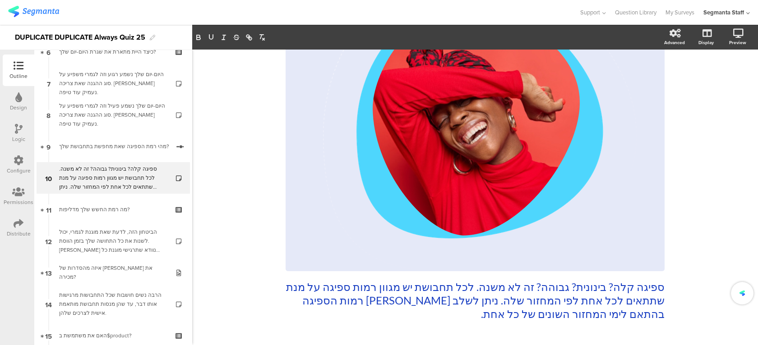
click at [738, 240] on div "60% ספיגה קלה? בינונית? גבוהה? זה לא משנה. לכל תחבושת יש מגוון רמות ספיגה על מנ…" at bounding box center [474, 138] width 565 height 474
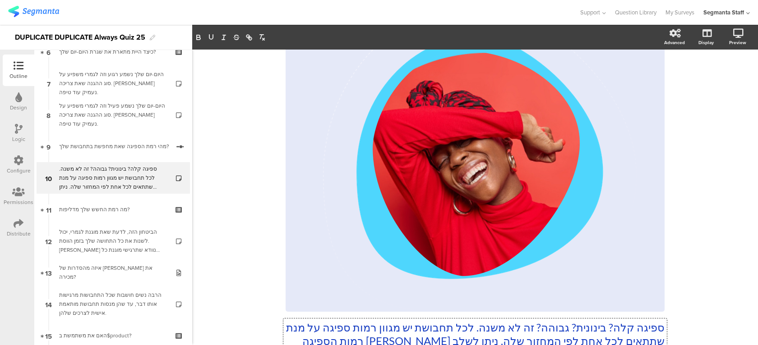
drag, startPoint x: 592, startPoint y: 315, endPoint x: 525, endPoint y: 314, distance: 66.8
click at [525, 314] on div "ספיגה קלה? בינונית? גבוהה? זה לא משנה. לכל תחבושת יש מגוון רמות ספיגה על מנת שת…" at bounding box center [474, 171] width 379 height 399
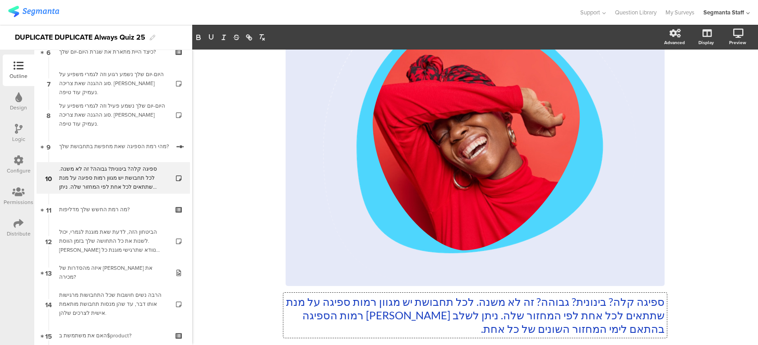
scroll to position [170, 0]
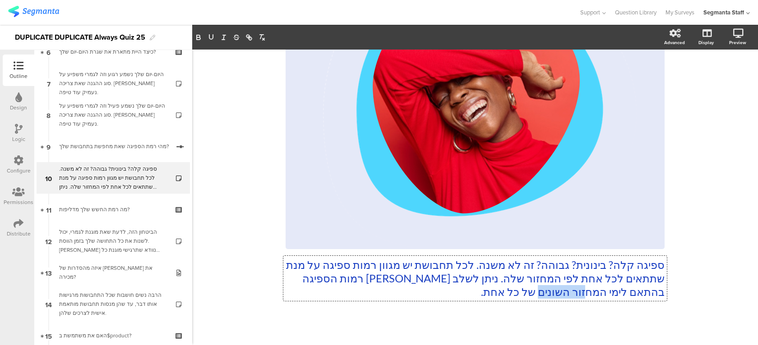
drag, startPoint x: 594, startPoint y: 293, endPoint x: 540, endPoint y: 293, distance: 53.7
click at [540, 293] on p "ספיגה קלה? בינונית? גבוהה? זה לא משנה. לכל תחבושת יש מגוון רמות ספיגה על מנת שת…" at bounding box center [474, 278] width 379 height 41
click at [521, 289] on p "ספיגה קלה? בינונית? גבוהה? זה לא משנה. לכל תחבושת יש מגוון רמות ספיגה על מנת שת…" at bounding box center [474, 278] width 379 height 41
click at [505, 310] on div "60% ספיגה קלה? בינונית? גבוהה? זה לא משנה. לכל תחבושת יש מגוון רמות ספיגה על מנ…" at bounding box center [474, 116] width 379 height 465
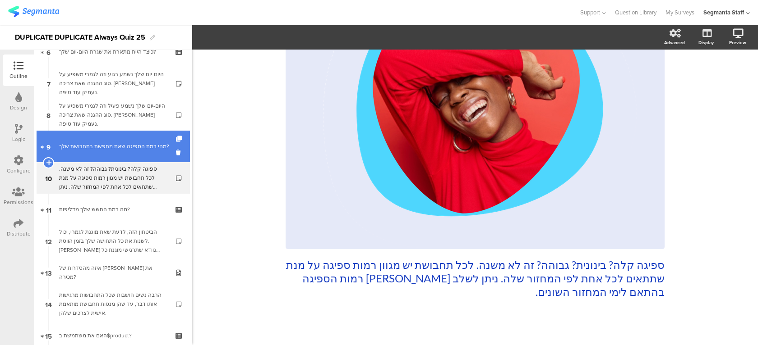
click at [138, 151] on div "מהי רמת הספיגה שאת מחפשת בתחבושת שלך?" at bounding box center [114, 146] width 110 height 9
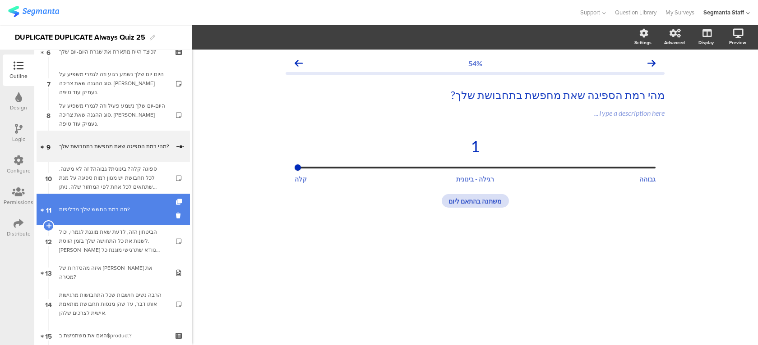
click at [119, 221] on link "11 מה רמת החשש שלך מדליפות?" at bounding box center [113, 210] width 153 height 32
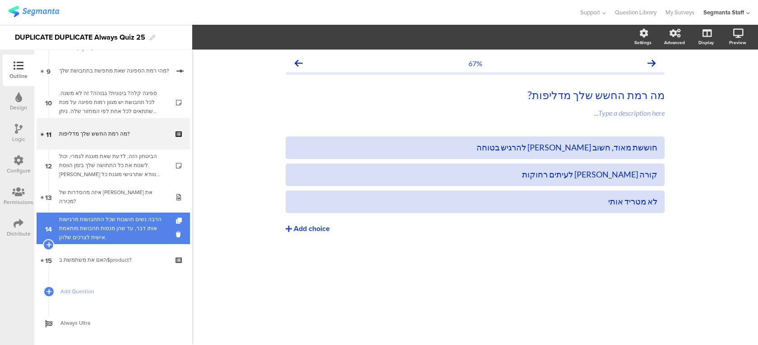
scroll to position [298, 0]
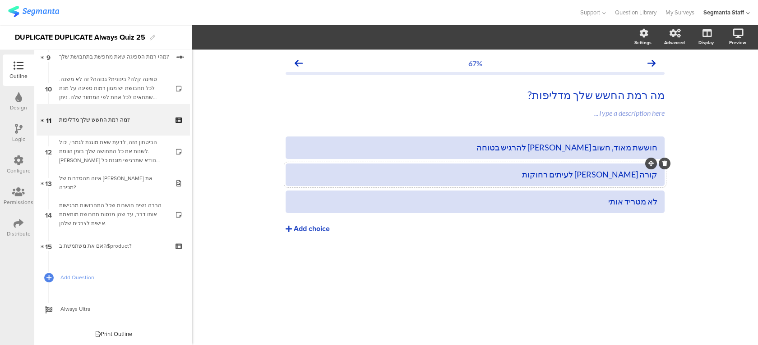
click at [631, 176] on div "קורה לי לעיתים רחוקות" at bounding box center [475, 175] width 364 height 10
drag, startPoint x: 575, startPoint y: 176, endPoint x: 655, endPoint y: 177, distance: 79.8
click at [655, 177] on div "קורה לי לעיתים רחוקות" at bounding box center [475, 175] width 364 height 10
click at [638, 92] on div "מה רמת החשש שלך מדליפות? מה רמת החשש שלך מדליפות? מה רמת החשש שלך מדליפות?" at bounding box center [474, 95] width 383 height 18
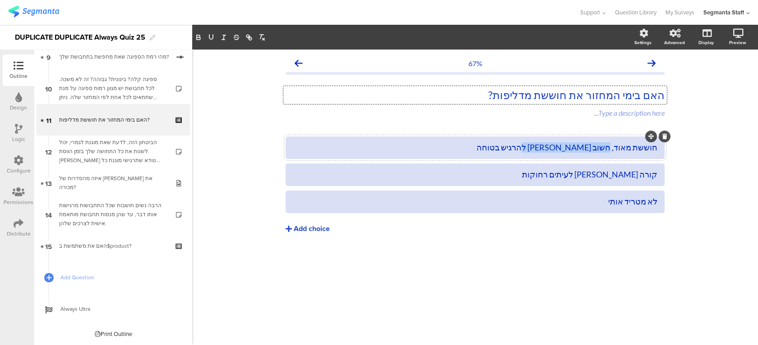
drag, startPoint x: 607, startPoint y: 149, endPoint x: 523, endPoint y: 152, distance: 84.0
click at [523, 152] on div "חוששת מאוד, חשוב לי להרגיש בטוחה" at bounding box center [475, 147] width 364 height 10
click at [589, 170] on div "קורה לי לעיתים רחוקות" at bounding box center [475, 175] width 364 height 10
click at [559, 149] on div "חוששת מאוד, חשוב לי להרגיש בטוחה" at bounding box center [475, 147] width 364 height 10
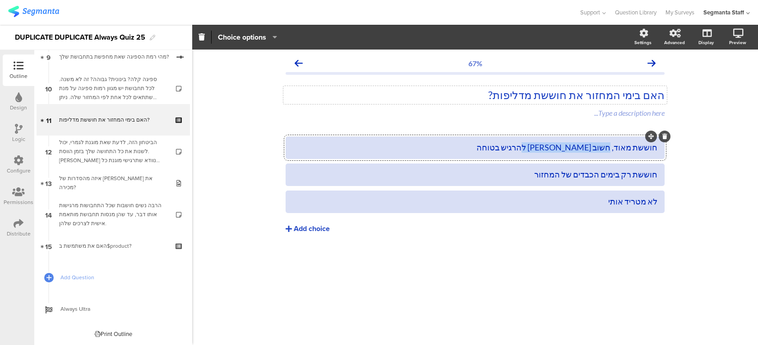
drag, startPoint x: 607, startPoint y: 147, endPoint x: 530, endPoint y: 145, distance: 76.7
click at [530, 145] on div "חוששת מאוד, חשוב לי להרגיש בטוחה" at bounding box center [475, 147] width 364 height 10
click at [544, 257] on div "חוששת מאוד, בודקת כל רגע את הבגדים חוששת רק בימים הכבדים של המחזור לא מטריד אותי" at bounding box center [474, 204] width 379 height 135
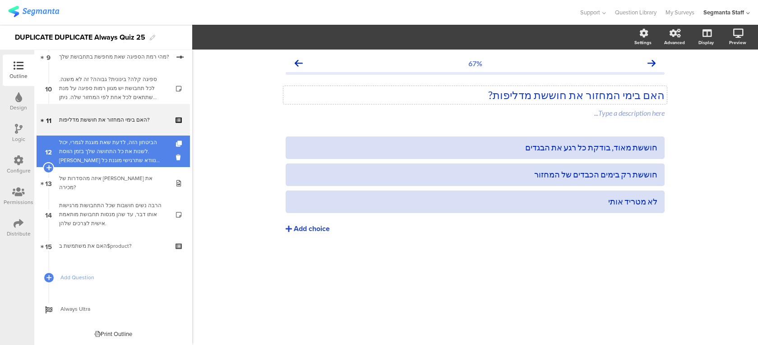
click at [98, 164] on div "הביטחון הזה, לדעת שאת מוגנת לגמרי, יכול לשנות את כל התחושה שלך בזמן הווסת. בואי…" at bounding box center [113, 151] width 108 height 27
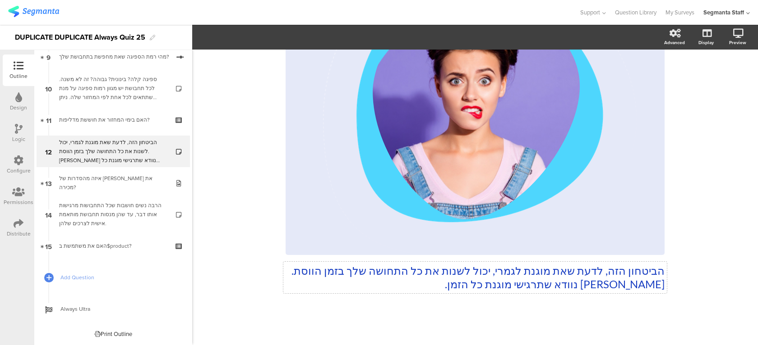
scroll to position [138, 0]
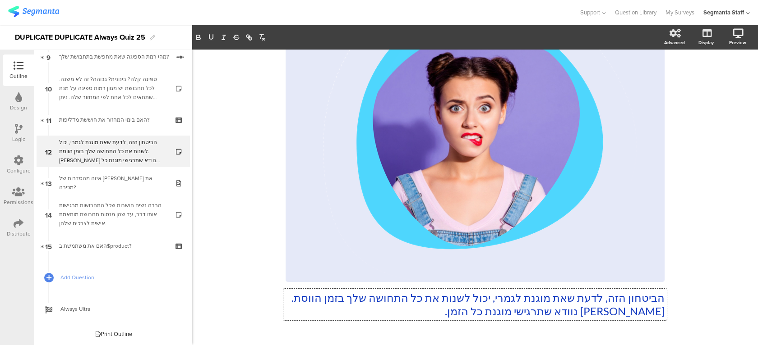
drag, startPoint x: 632, startPoint y: 286, endPoint x: 641, endPoint y: 286, distance: 8.6
click at [641, 286] on div "הביטחון הזה, לדעת שאת מוגנת לגמרי, יכול לשנות את כל התחושה שלך בזמן הווסת. בואי…" at bounding box center [474, 135] width 379 height 386
drag, startPoint x: 631, startPoint y: 314, endPoint x: 660, endPoint y: 313, distance: 28.4
click at [660, 313] on p "הביטחון הזה, לדעת שאת מוגנת לגמרי, יכול לשנות את כל התחושה שלך בזמן הווסת. בואי…" at bounding box center [474, 304] width 379 height 27
drag, startPoint x: 660, startPoint y: 313, endPoint x: 631, endPoint y: 312, distance: 28.9
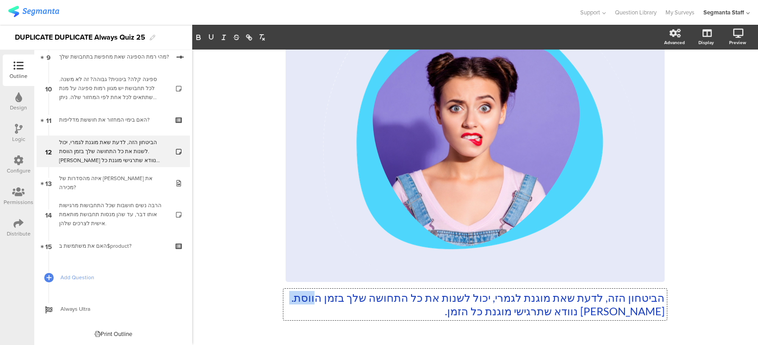
click at [631, 312] on p "הביטחון הזה, לדעת שאת מוגנת לגמרי, יכול לשנות את כל התחושה שלך בזמן הווסת. בואי…" at bounding box center [474, 304] width 379 height 27
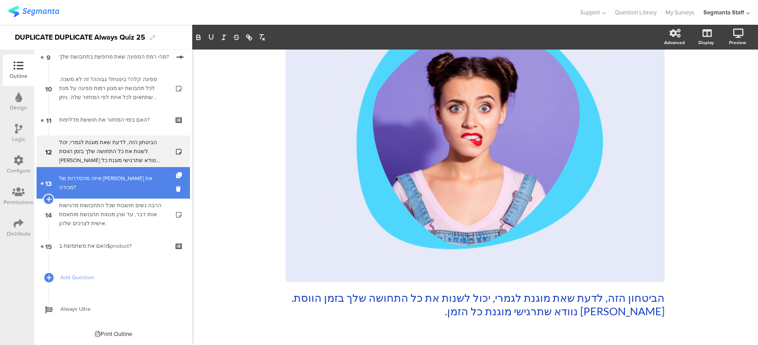
click at [119, 192] on link "13 איזה מהסדרות של אולוויז את מכירה?" at bounding box center [113, 183] width 153 height 32
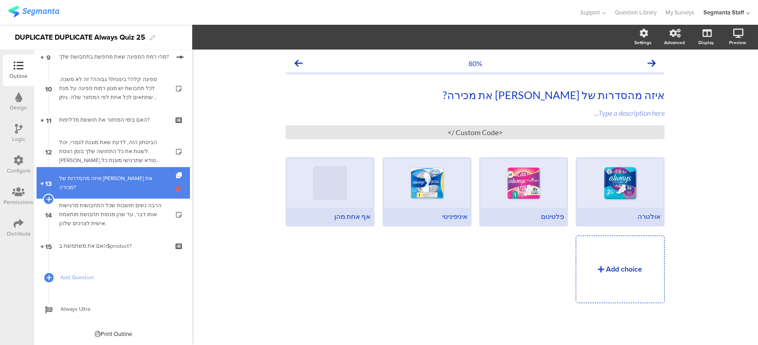
click at [182, 187] on icon at bounding box center [180, 189] width 8 height 9
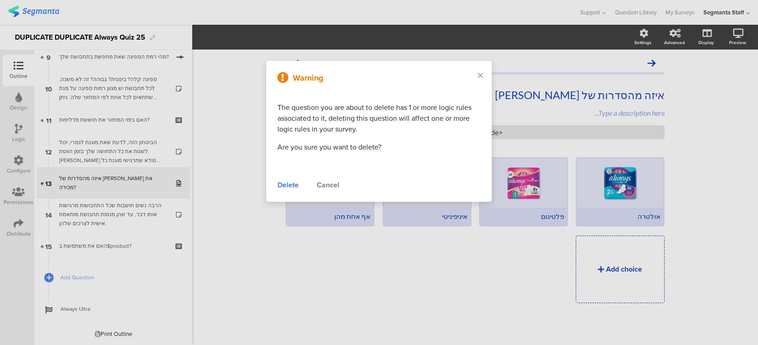
click at [291, 184] on div "Delete" at bounding box center [287, 185] width 21 height 11
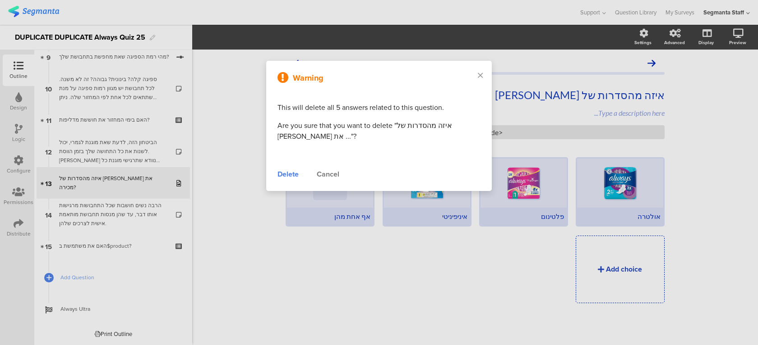
click at [297, 173] on div "Delete" at bounding box center [287, 174] width 21 height 11
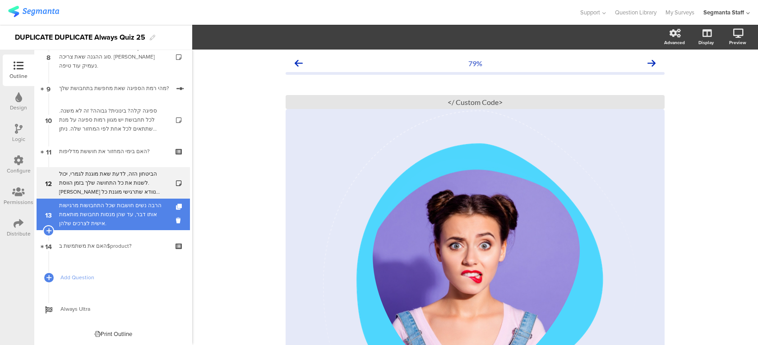
click at [131, 221] on div "הרבה נשים חושבות שכל התחבושות מרגישות אותו דבר, עד שהן מנסות תחבושת מותאמת אישי…" at bounding box center [113, 214] width 108 height 27
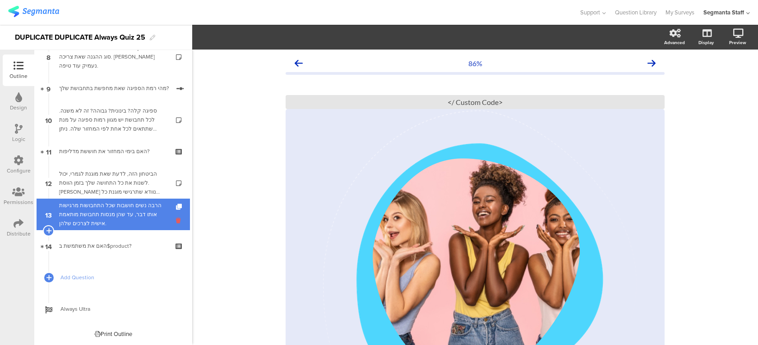
click at [179, 224] on icon at bounding box center [180, 220] width 8 height 9
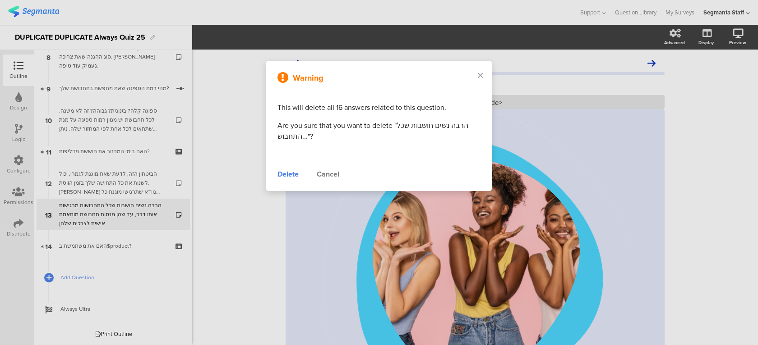
click at [330, 171] on div "Cancel" at bounding box center [328, 174] width 23 height 11
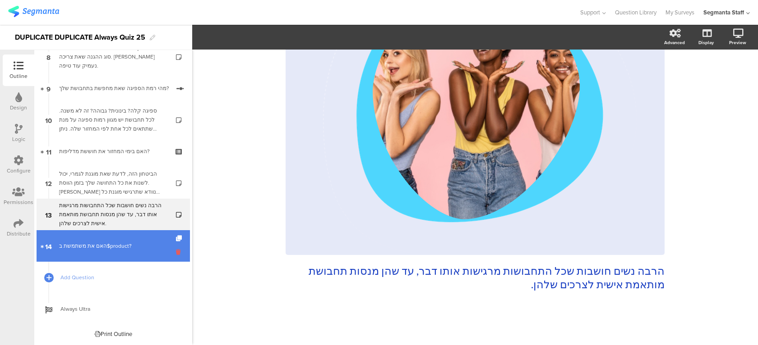
scroll to position [234, 0]
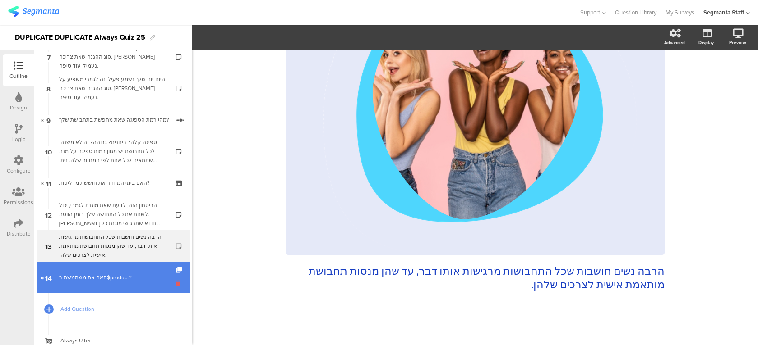
click at [178, 283] on icon at bounding box center [180, 284] width 8 height 9
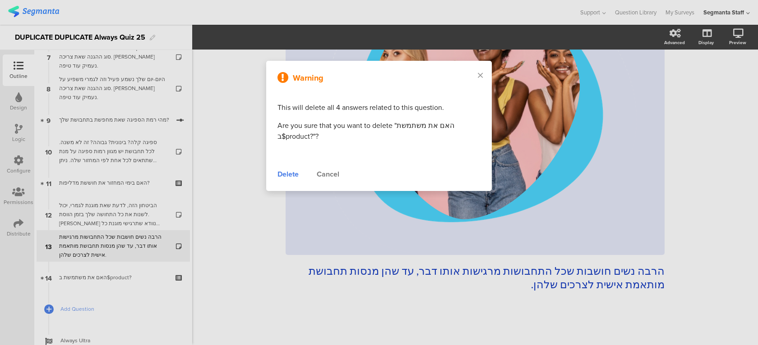
click at [289, 174] on div "Delete" at bounding box center [287, 174] width 21 height 11
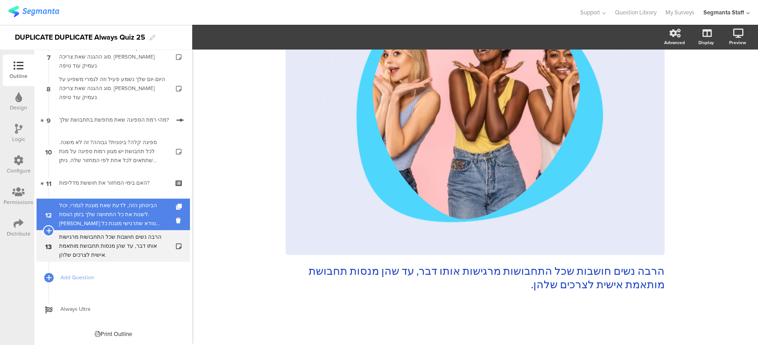
click at [140, 223] on div "הביטחון הזה, לדעת שאת מוגנת לגמרי, יכול לשנות את כל התחושה שלך בזמן הווסת. בואי…" at bounding box center [113, 214] width 108 height 27
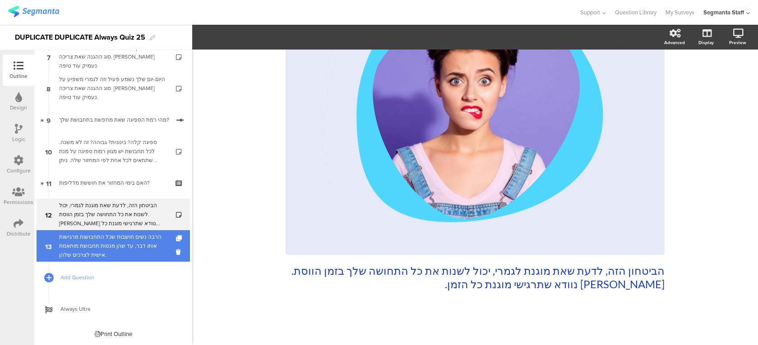
click at [140, 242] on div "הרבה נשים חושבות שכל התחבושות מרגישות אותו דבר, עד שהן מנסות תחבושת מותאמת אישי…" at bounding box center [113, 246] width 108 height 27
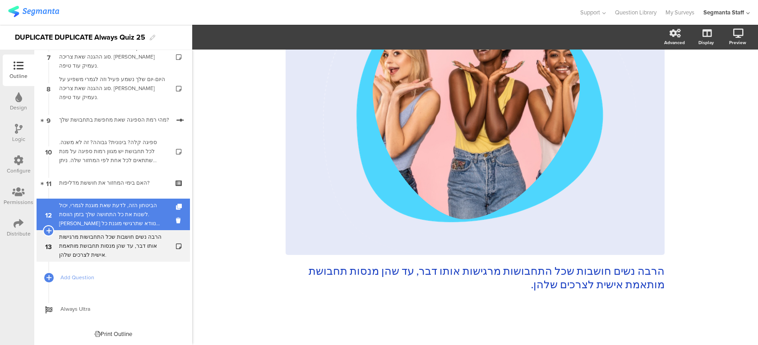
click at [148, 222] on div "הביטחון הזה, לדעת שאת מוגנת לגמרי, יכול לשנות את כל התחושה שלך בזמן הווסת. בואי…" at bounding box center [113, 214] width 108 height 27
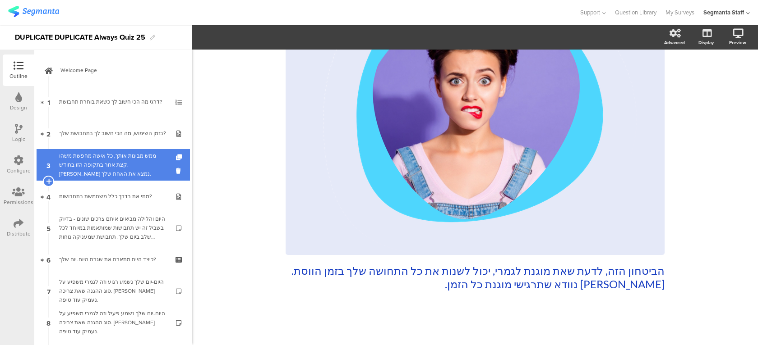
click at [101, 171] on div "ממש מבינות אותך, כל אישה מחפשת משהו קצת אחר בתקופה הזו בחודש. בואי נמצא את האחת…" at bounding box center [113, 165] width 108 height 27
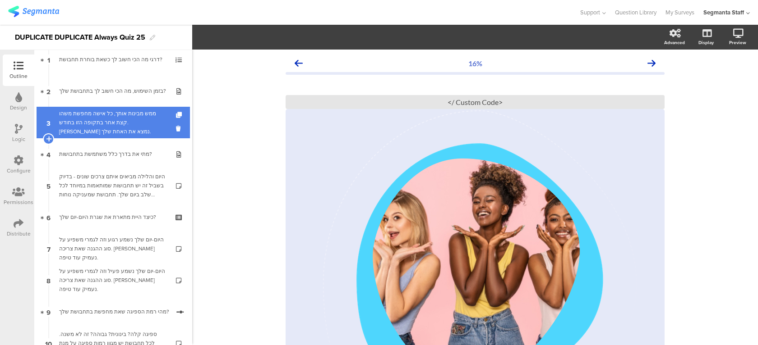
scroll to position [100, 0]
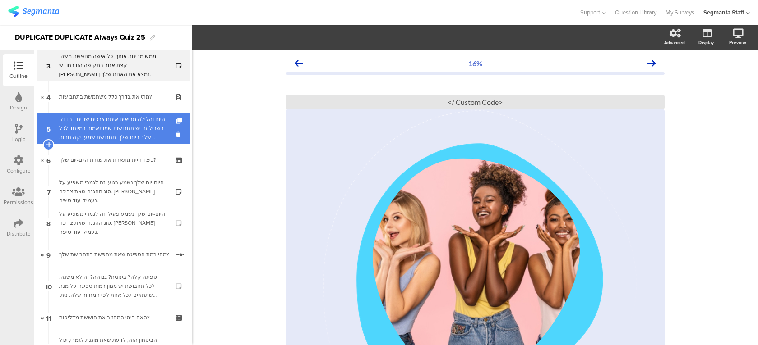
click at [120, 124] on div "היום והלילה מביאים איתם צרכים שונים - בדיוק בשביל זה יש תחבושות שמותאמות במיוחד…" at bounding box center [113, 128] width 108 height 27
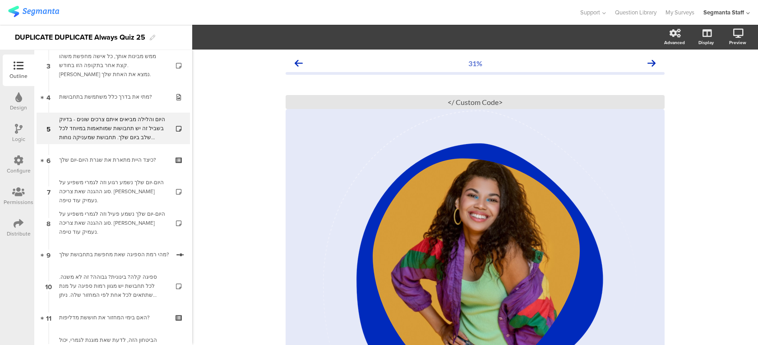
scroll to position [178, 0]
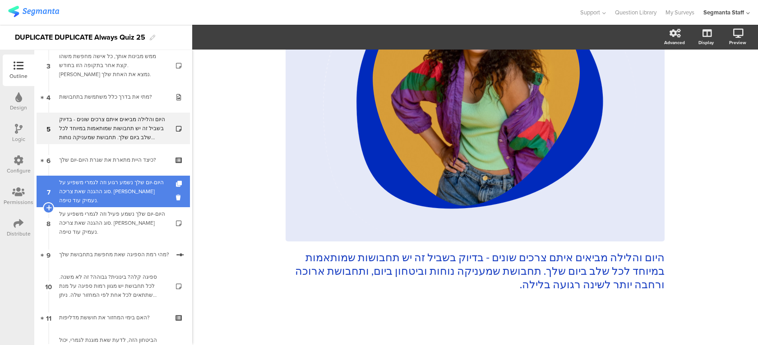
click at [121, 190] on div "היום-יום שלך נשמע רגוע וזה לגמרי משפיע על סוג ההגנה שאת צריכה. בואי נעמיק עוד ט…" at bounding box center [113, 191] width 108 height 27
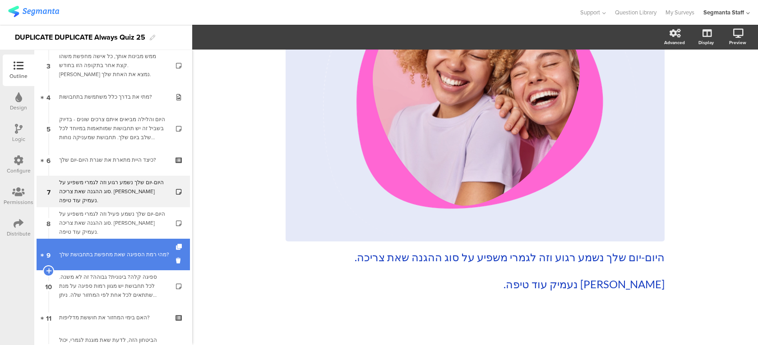
scroll to position [234, 0]
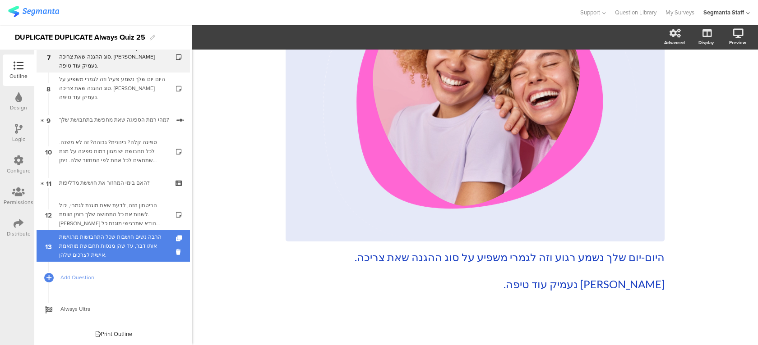
click at [98, 239] on div "הרבה נשים חושבות שכל התחבושות מרגישות אותו דבר, עד שהן מנסות תחבושת מותאמת אישי…" at bounding box center [113, 246] width 108 height 27
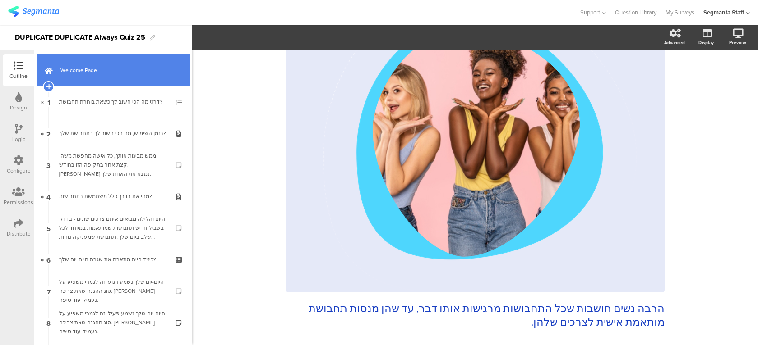
click at [144, 73] on span "Welcome Page" at bounding box center [117, 70] width 115 height 9
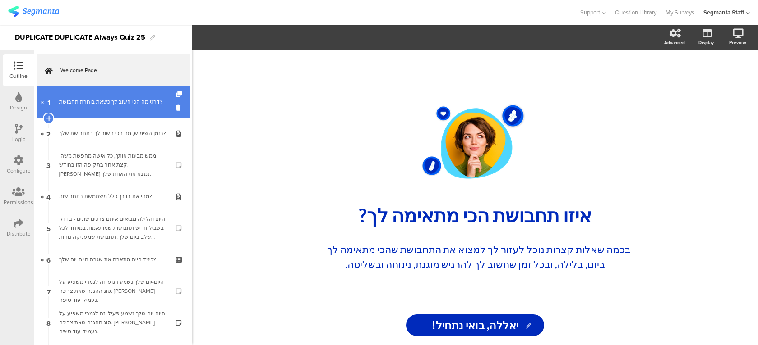
click at [105, 104] on div "דרגי מה הכי חשוב לך כשאת בוחרת תחבושת?" at bounding box center [113, 101] width 108 height 9
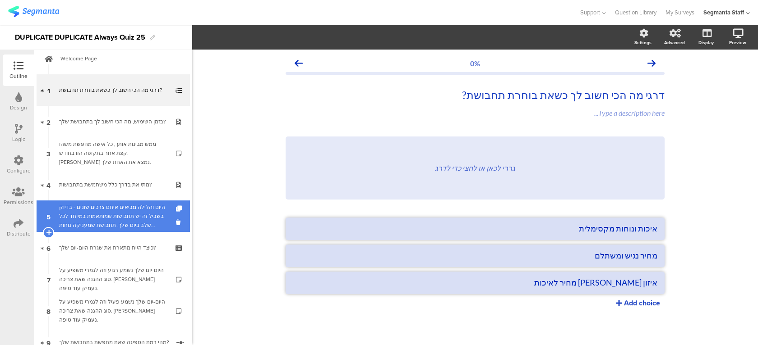
scroll to position [13, 0]
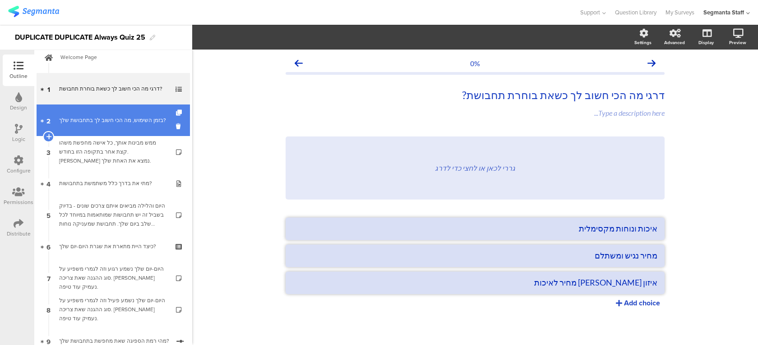
click at [145, 124] on div "בזמן השימוש, מה הכי חשוב לך בתחבושת שלך?" at bounding box center [113, 120] width 108 height 9
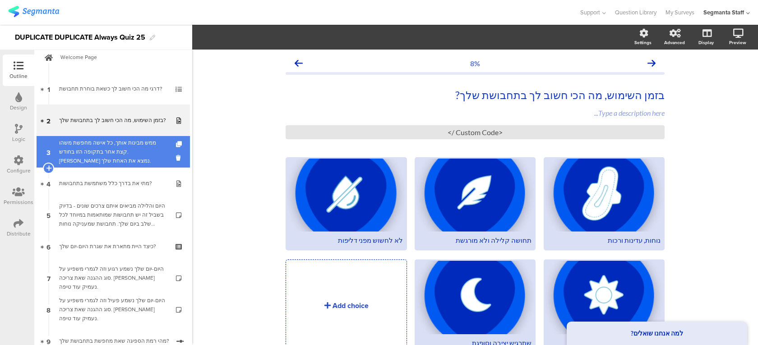
click at [138, 157] on div "ממש מבינות אותך, כל אישה מחפשת משהו קצת אחר בתקופה הזו בחודש. בואי נמצא את האחת…" at bounding box center [113, 151] width 108 height 27
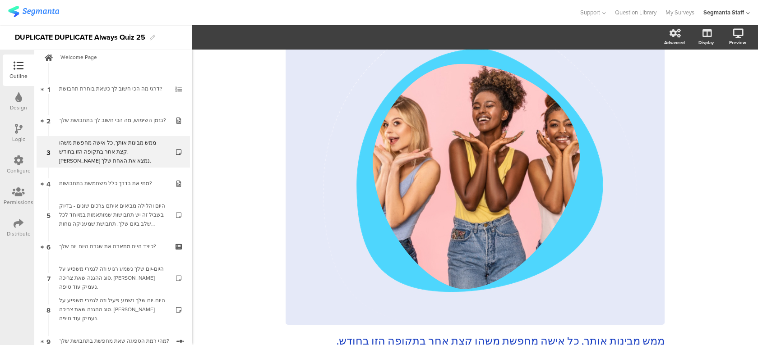
scroll to position [93, 0]
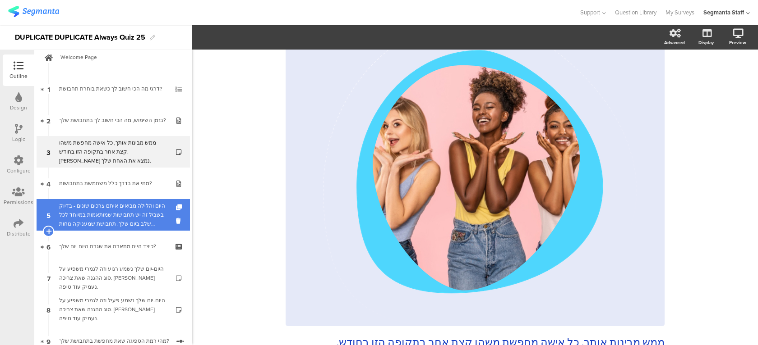
click at [132, 211] on div "היום והלילה מביאים איתם צרכים שונים - בדיוק בשביל זה יש תחבושות שמותאמות במיוחד…" at bounding box center [113, 215] width 108 height 27
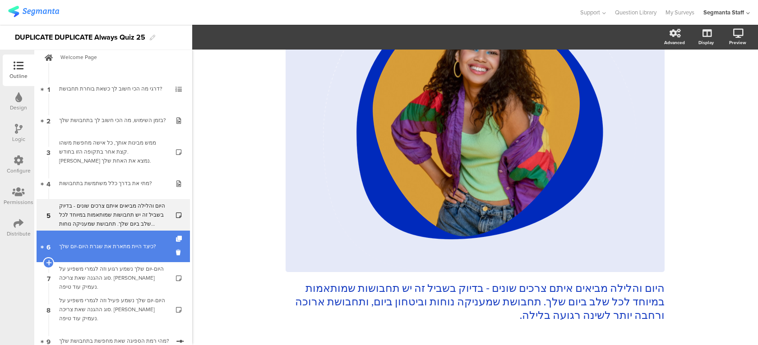
scroll to position [31, 0]
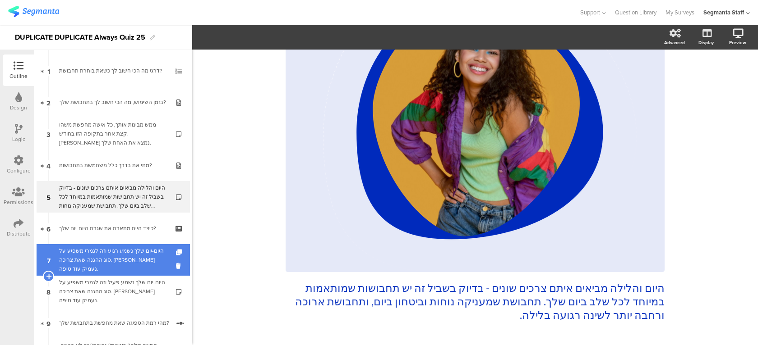
click at [114, 263] on div "היום-יום שלך נשמע רגוע וזה לגמרי משפיע על סוג ההגנה שאת צריכה. בואי נעמיק עוד ט…" at bounding box center [113, 260] width 108 height 27
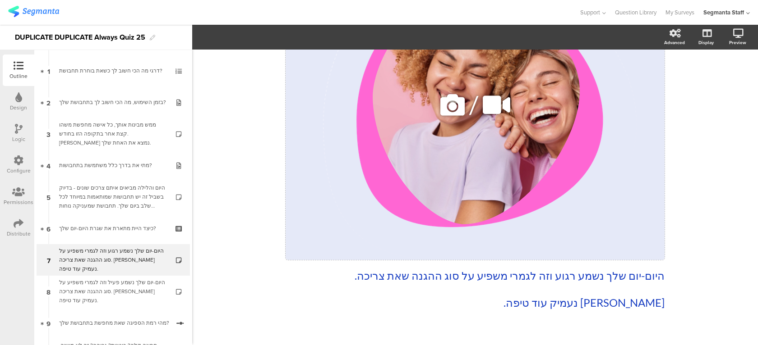
scroll to position [178, 0]
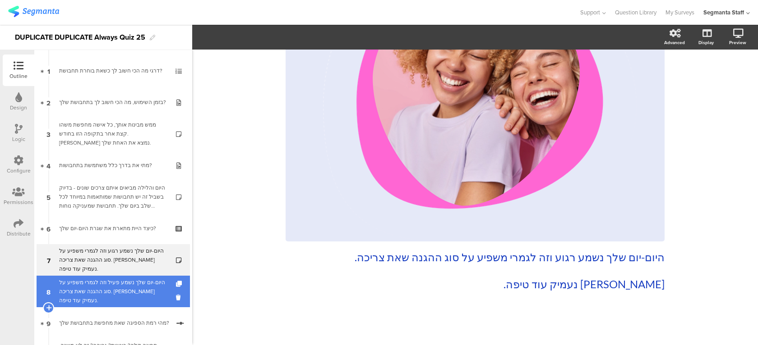
click at [124, 294] on div "היום-יום שלך נשמע פעיל וזה לגמרי משפיע על סוג ההגנה שאת צריכה. בואי נעמיק עוד ט…" at bounding box center [113, 291] width 108 height 27
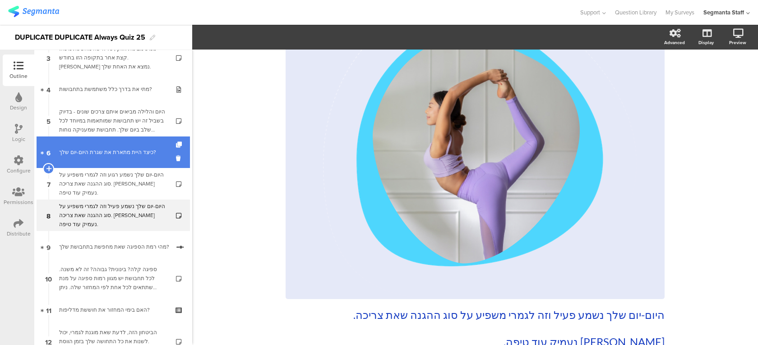
scroll to position [119, 0]
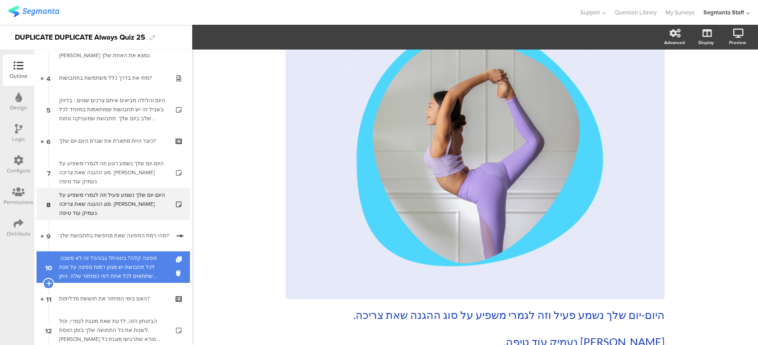
click at [122, 276] on div "ספיגה קלה? בינונית? גבוהה? זה לא משנה. לכל תחבושת יש מגוון רמות ספיגה על מנת שת…" at bounding box center [113, 267] width 108 height 27
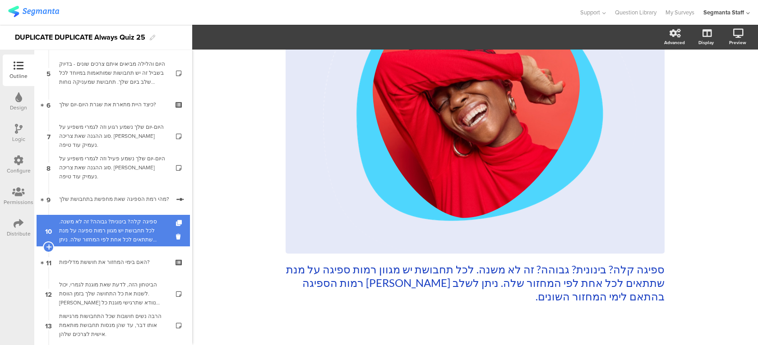
scroll to position [164, 0]
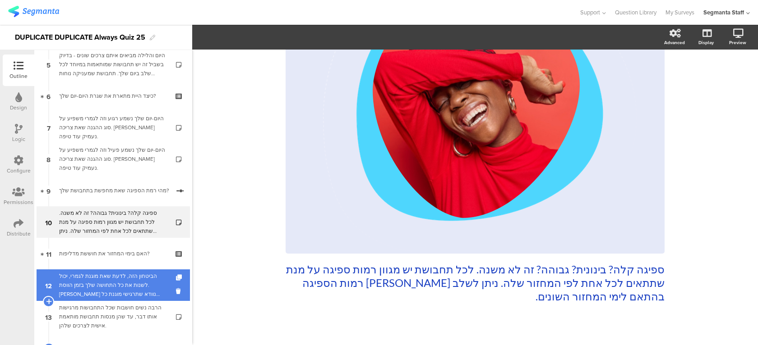
click at [87, 289] on div "הביטחון הזה, לדעת שאת מוגנת לגמרי, יכול לשנות את כל התחושה שלך בזמן הווסת. בואי…" at bounding box center [113, 285] width 108 height 27
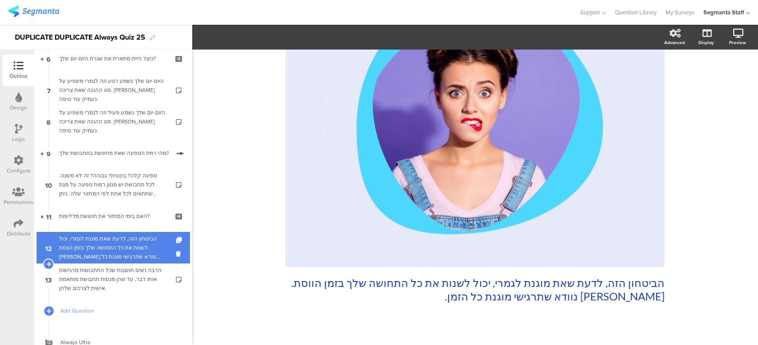
scroll to position [214, 0]
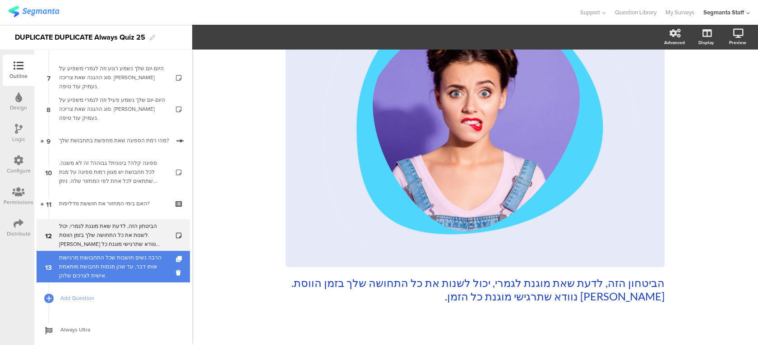
click at [135, 262] on div "הרבה נשים חושבות שכל התחבושות מרגישות אותו דבר, עד שהן מנסות תחבושת מותאמת אישי…" at bounding box center [113, 266] width 108 height 27
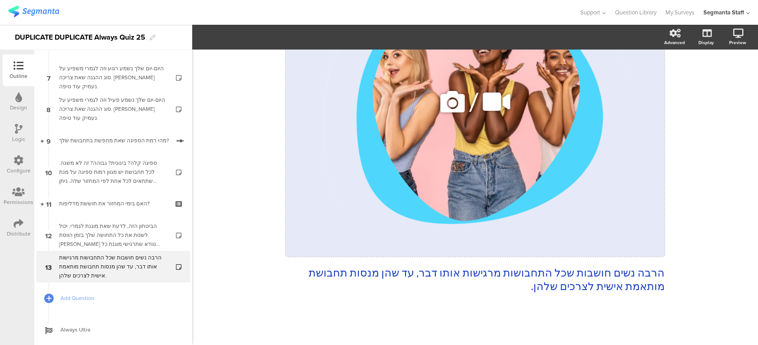
scroll to position [165, 0]
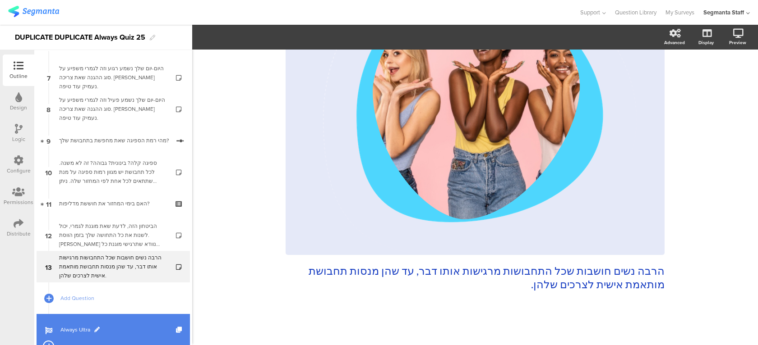
click at [65, 324] on link "Always Ultra" at bounding box center [113, 330] width 153 height 32
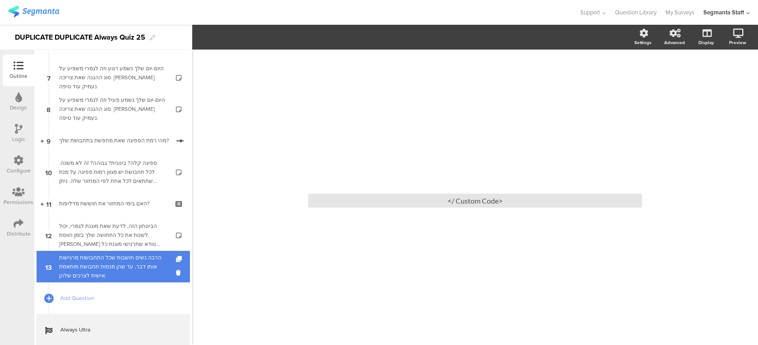
click at [136, 272] on div "הרבה נשים חושבות שכל התחבושות מרגישות אותו דבר, עד שהן מנסות תחבושת מותאמת אישי…" at bounding box center [113, 266] width 108 height 27
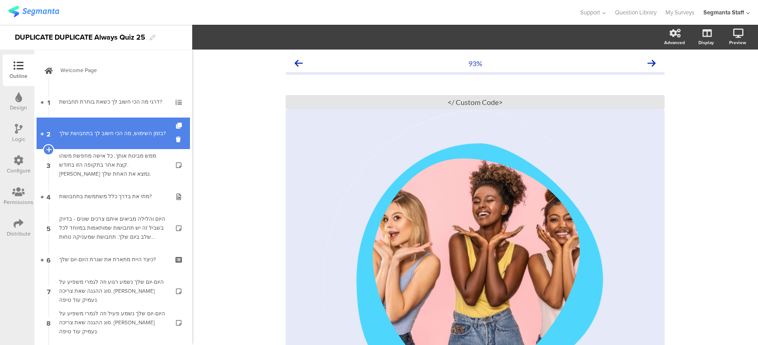
click at [143, 132] on div "בזמן השימוש, מה הכי חשוב לך בתחבושת שלך?" at bounding box center [113, 133] width 108 height 9
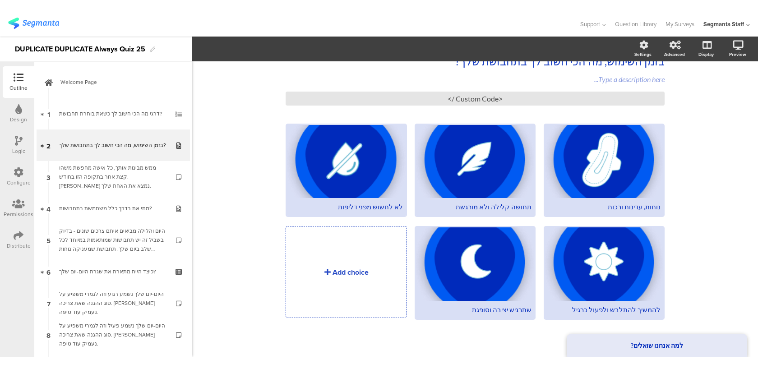
scroll to position [23, 0]
